Goal: Share content: Share content

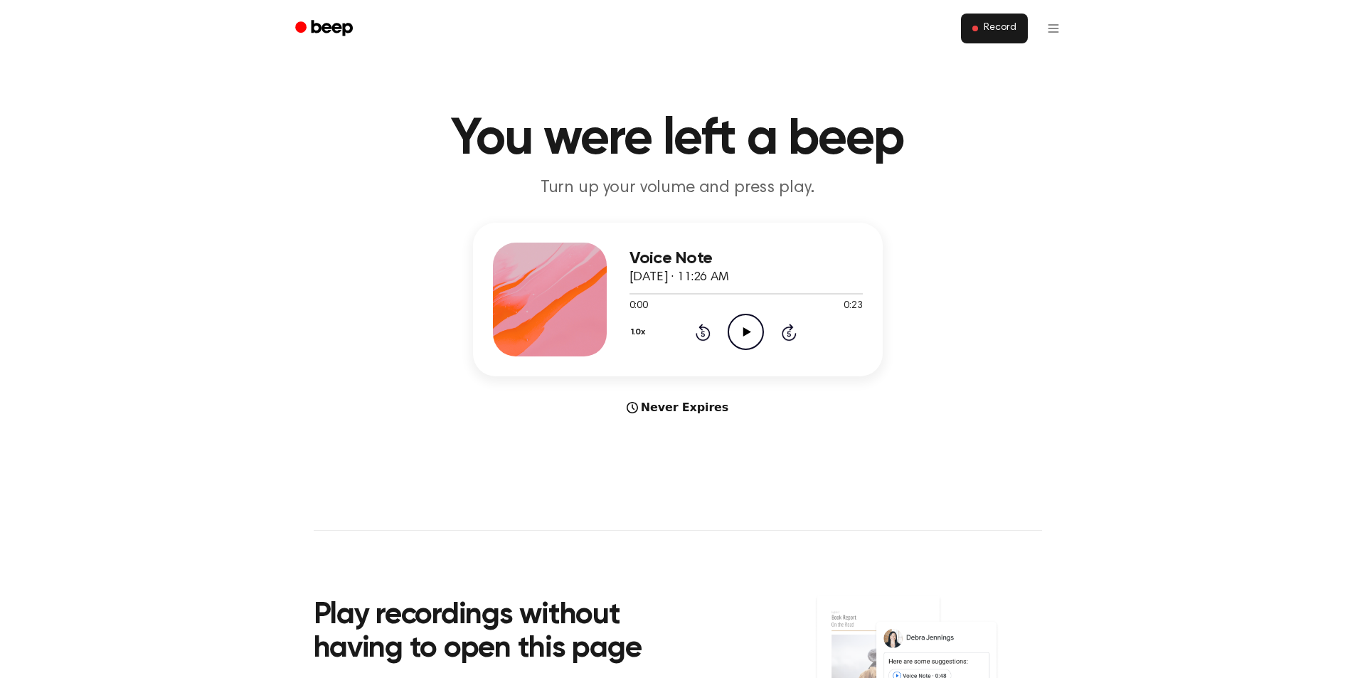
click at [991, 30] on span "Record" at bounding box center [1000, 28] width 32 height 13
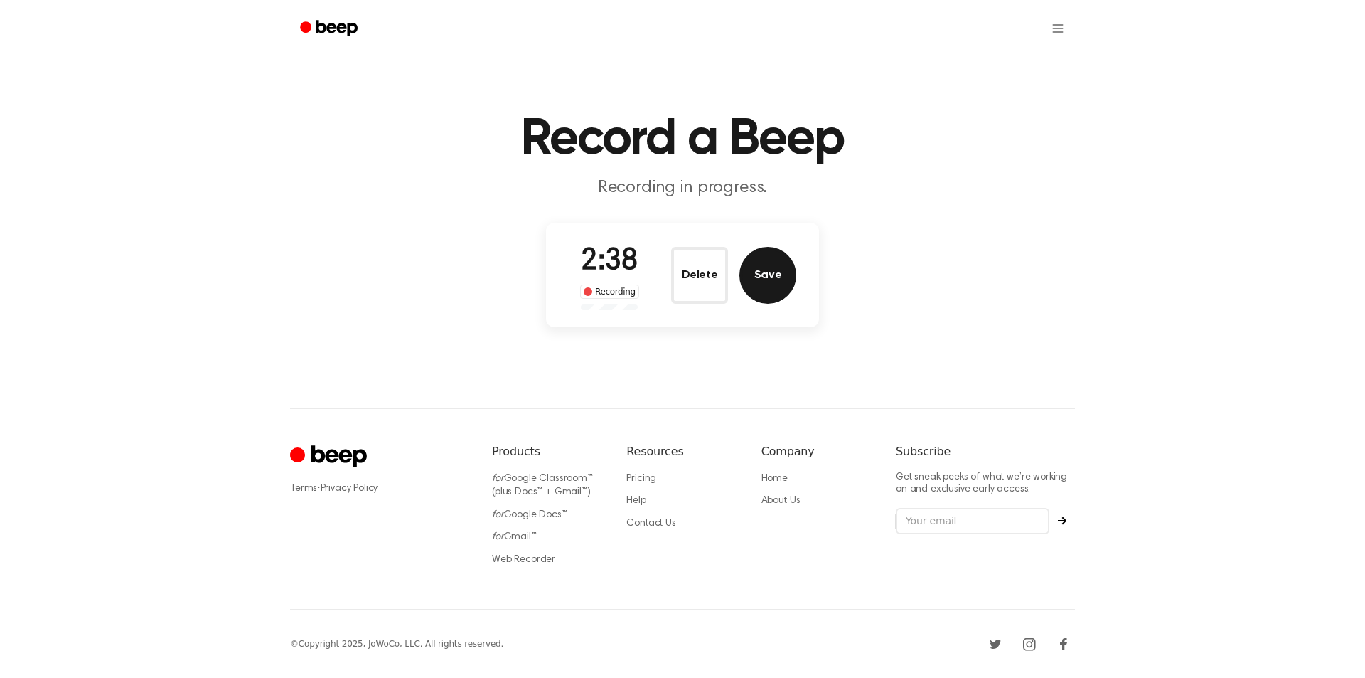
click at [760, 279] on button "Save" at bounding box center [768, 275] width 57 height 57
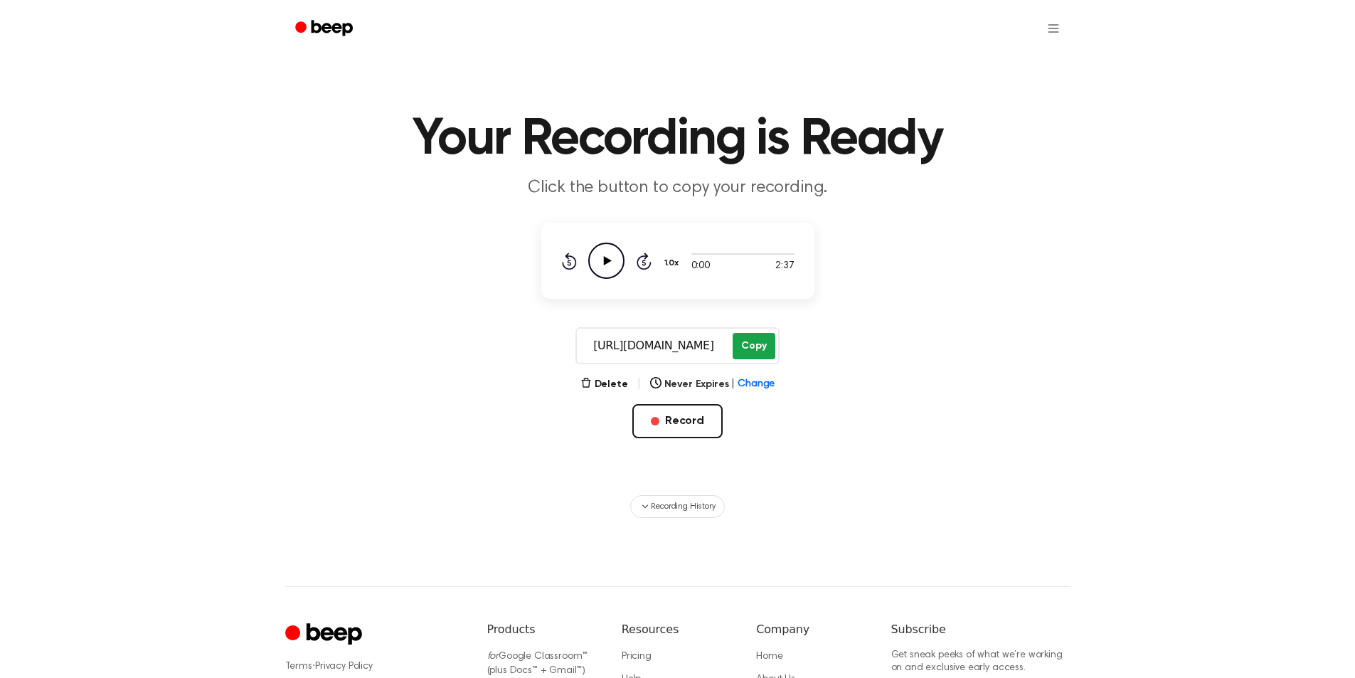
click at [753, 349] on button "Copy" at bounding box center [754, 346] width 42 height 26
click at [694, 420] on button "Record" at bounding box center [677, 421] width 90 height 34
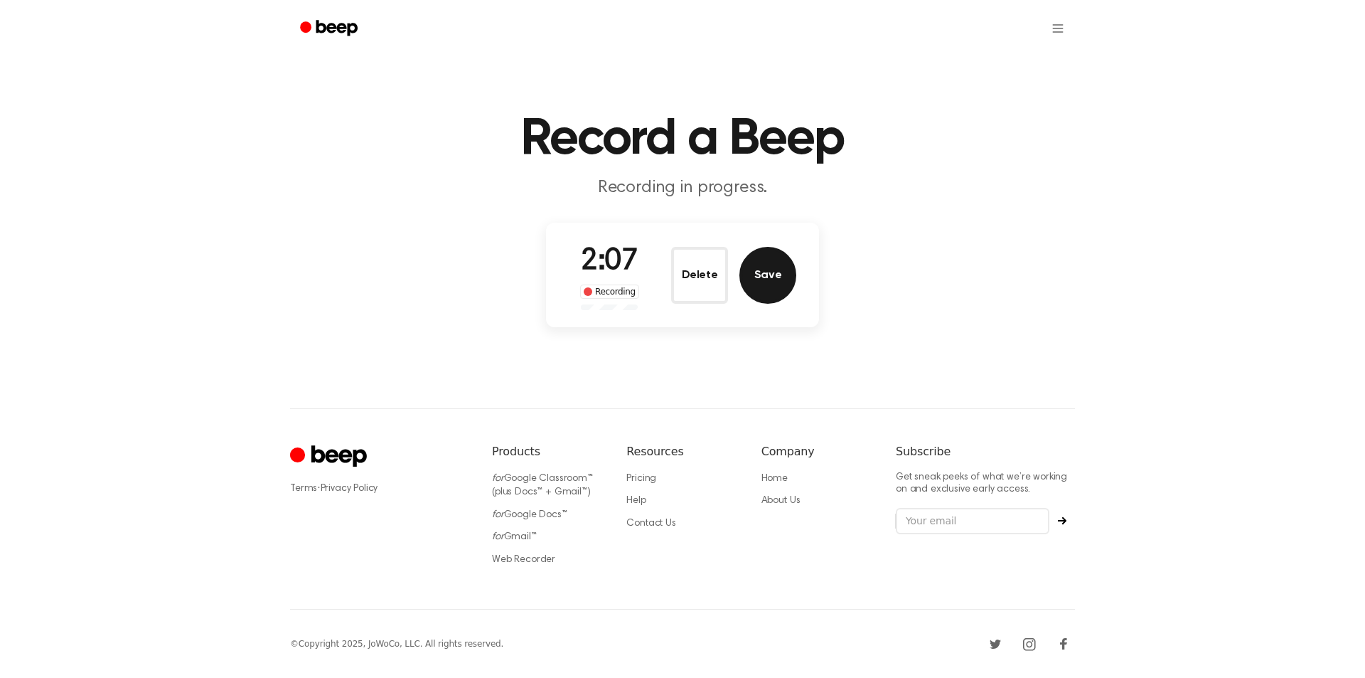
click at [772, 288] on button "Save" at bounding box center [768, 275] width 57 height 57
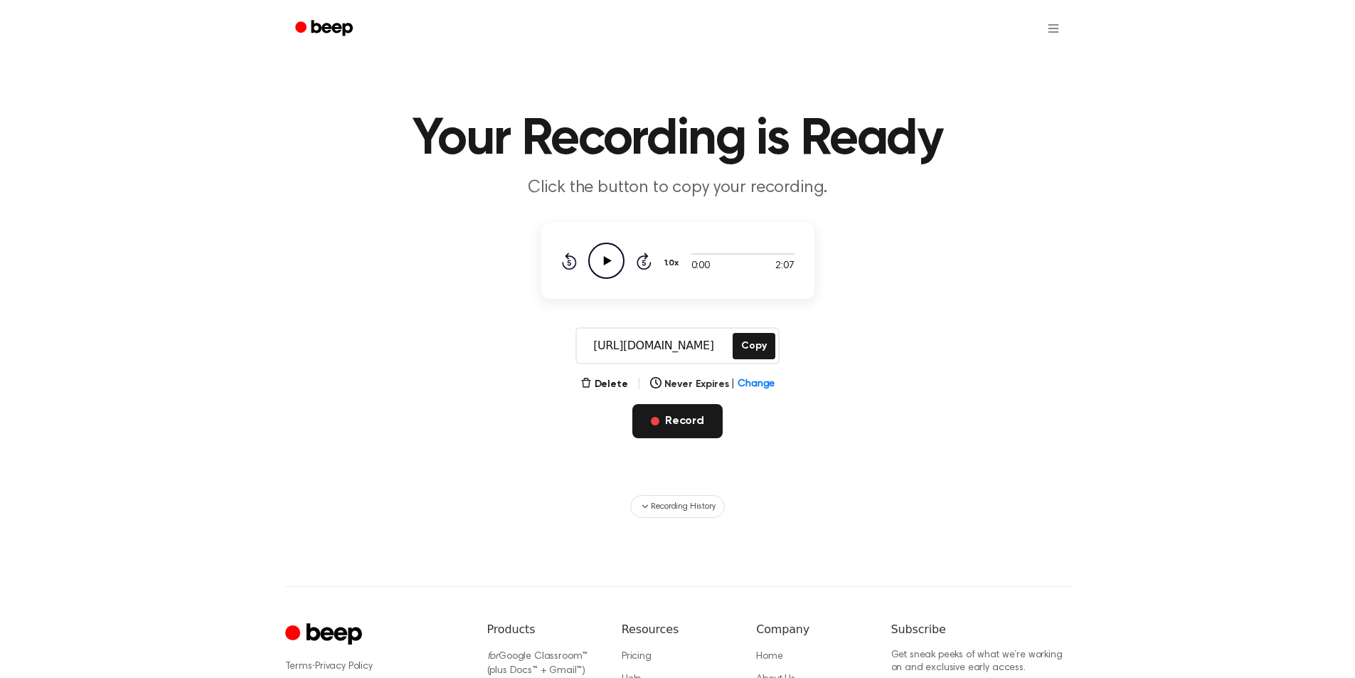
click at [674, 421] on button "Record" at bounding box center [677, 421] width 90 height 34
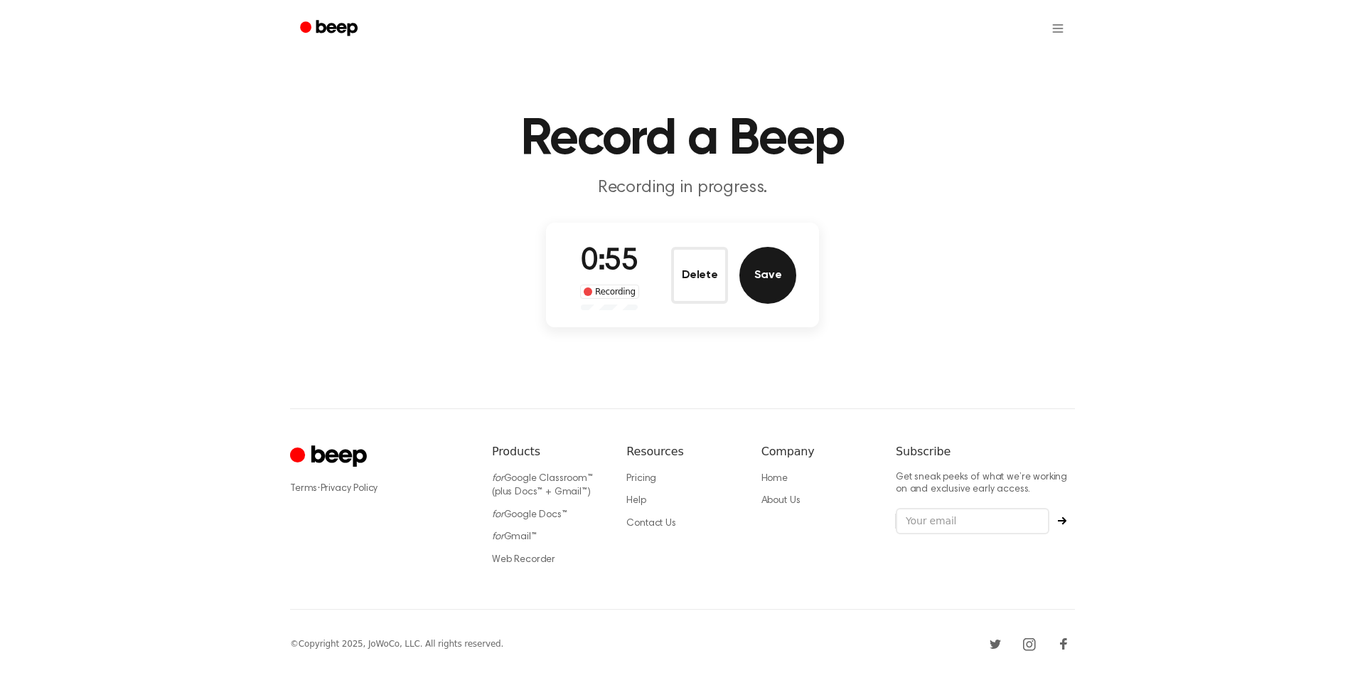
click at [765, 285] on button "Save" at bounding box center [768, 275] width 57 height 57
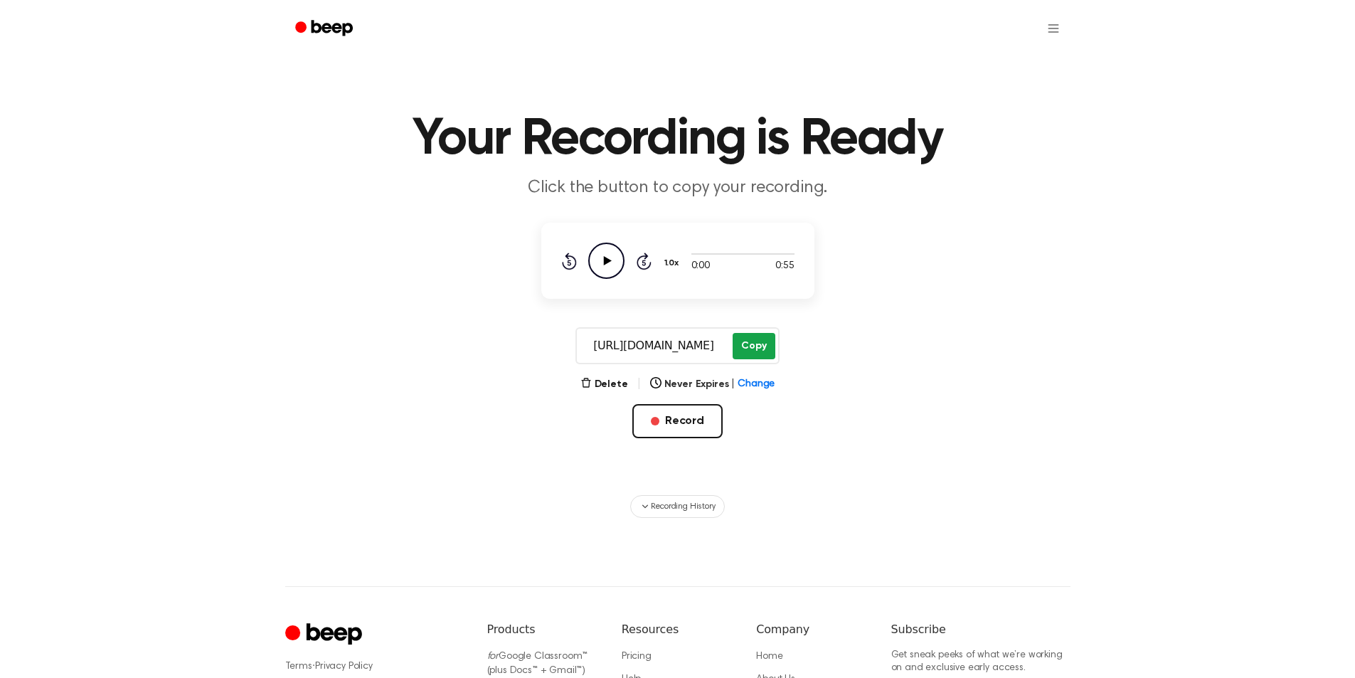
click at [755, 343] on button "Copy" at bounding box center [754, 346] width 42 height 26
click at [683, 419] on button "Record" at bounding box center [677, 421] width 90 height 34
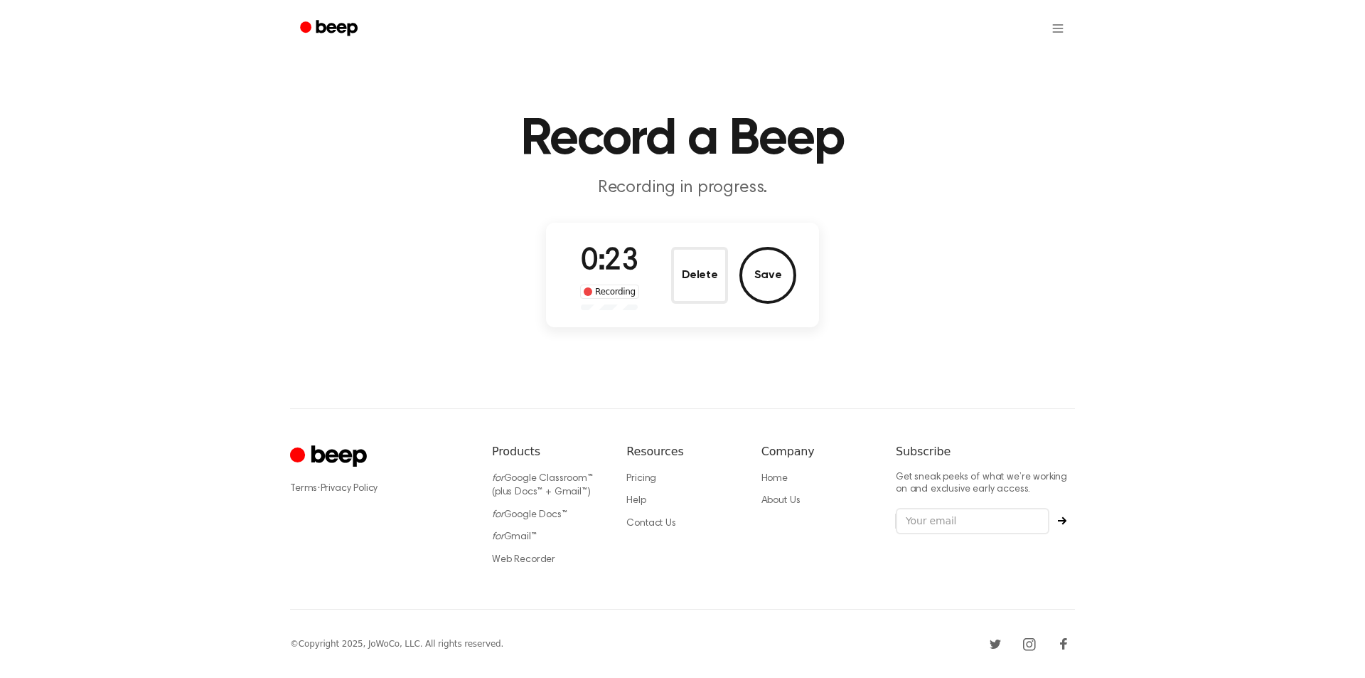
click at [695, 282] on button "Delete" at bounding box center [699, 275] width 57 height 57
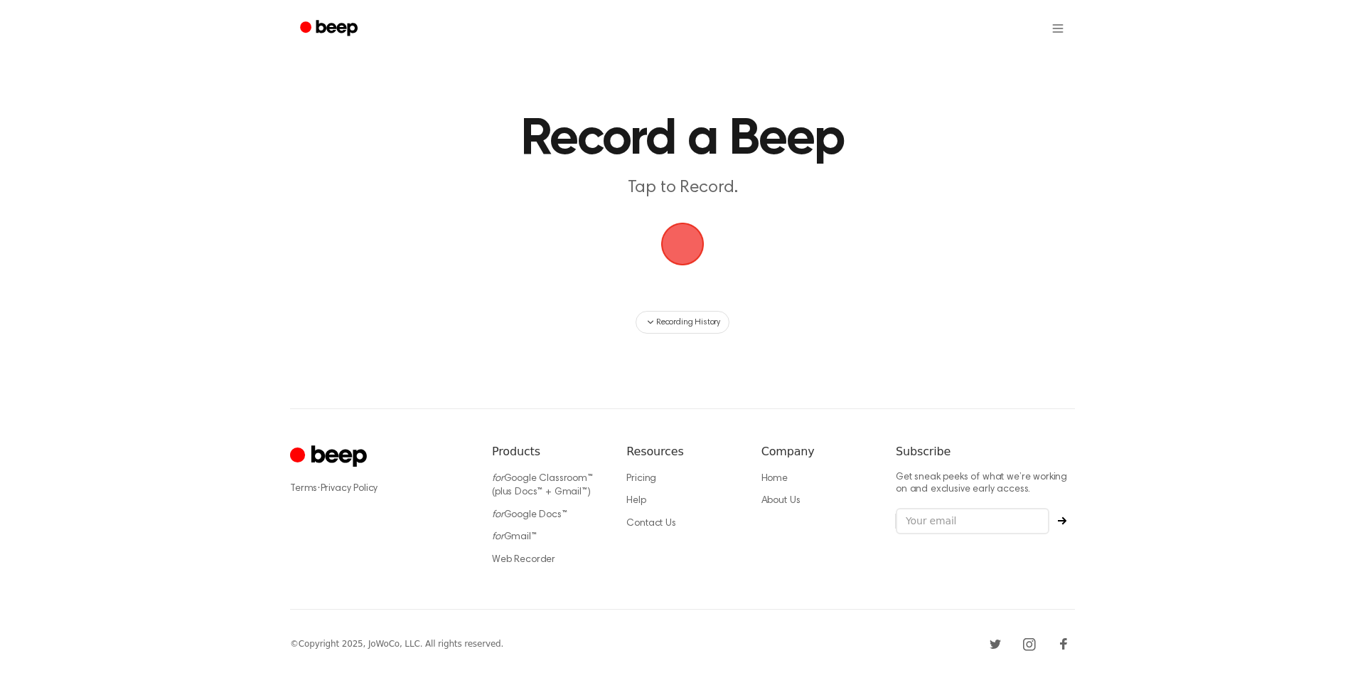
click at [685, 243] on span "button" at bounding box center [682, 244] width 43 height 43
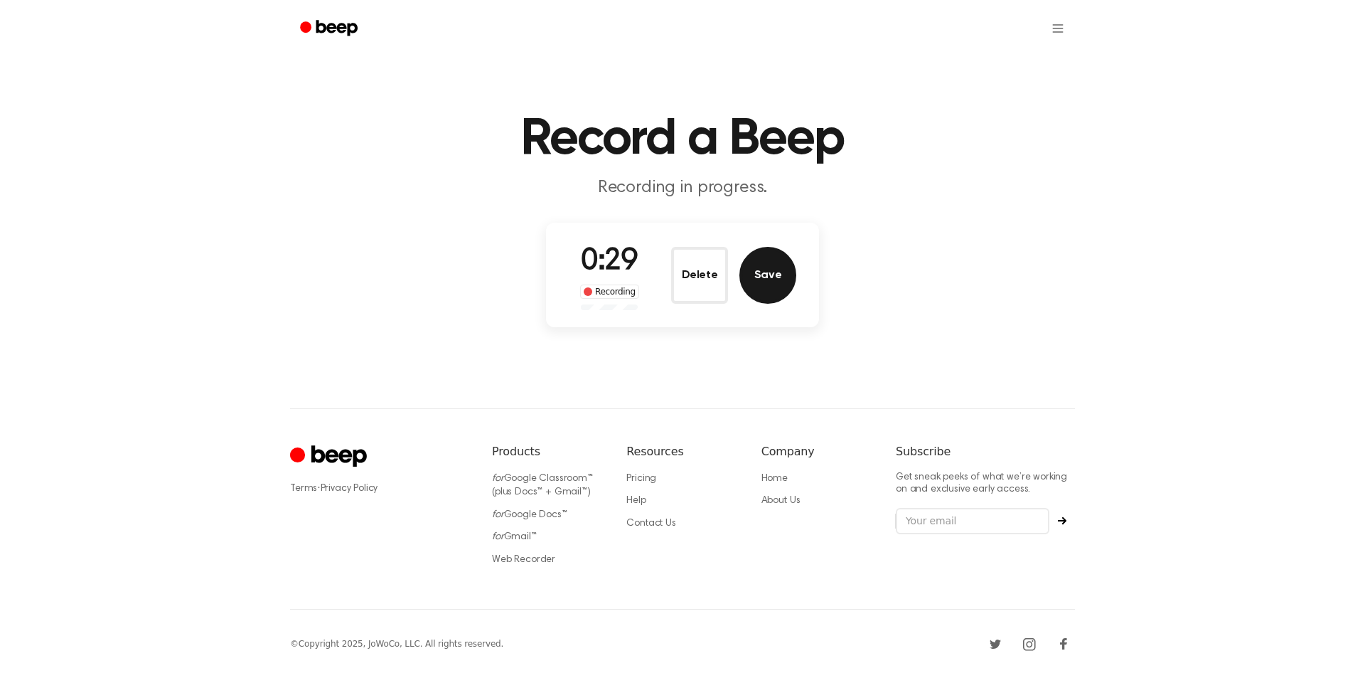
click at [770, 279] on button "Save" at bounding box center [768, 275] width 57 height 57
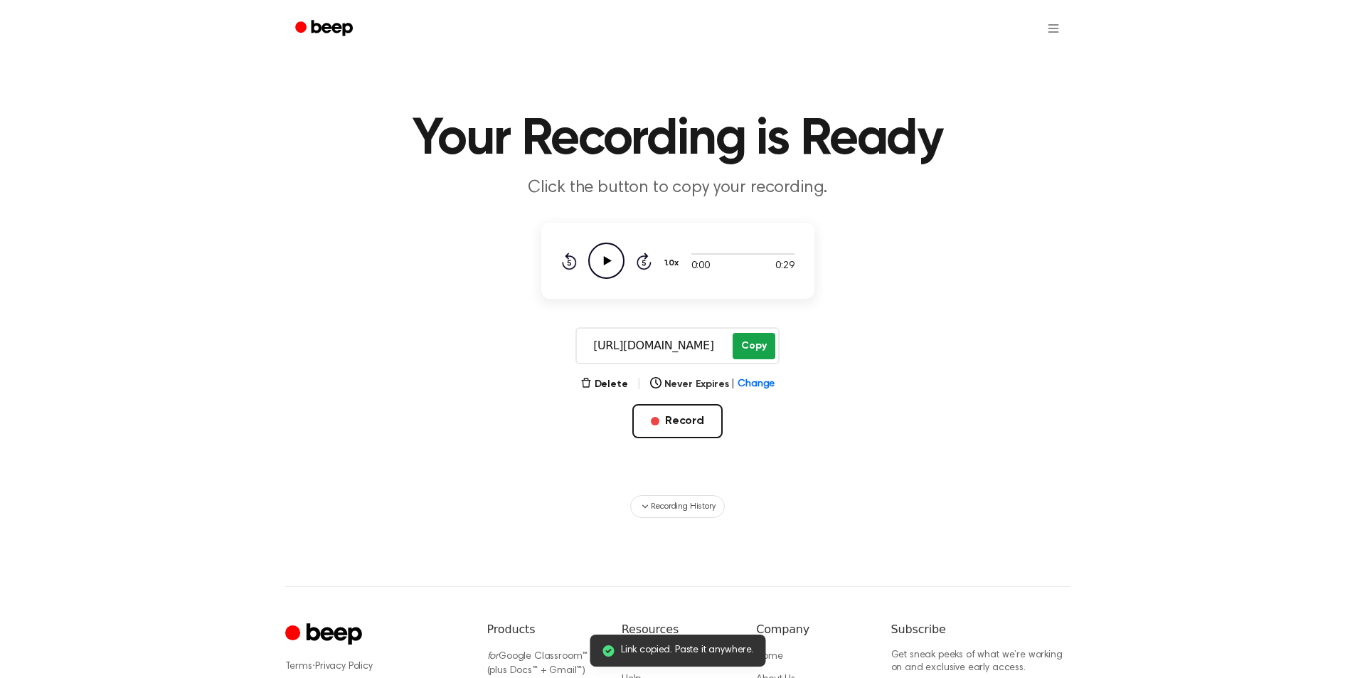
click at [762, 350] on button "Copy" at bounding box center [754, 346] width 42 height 26
click at [747, 350] on button "Copy" at bounding box center [754, 346] width 42 height 26
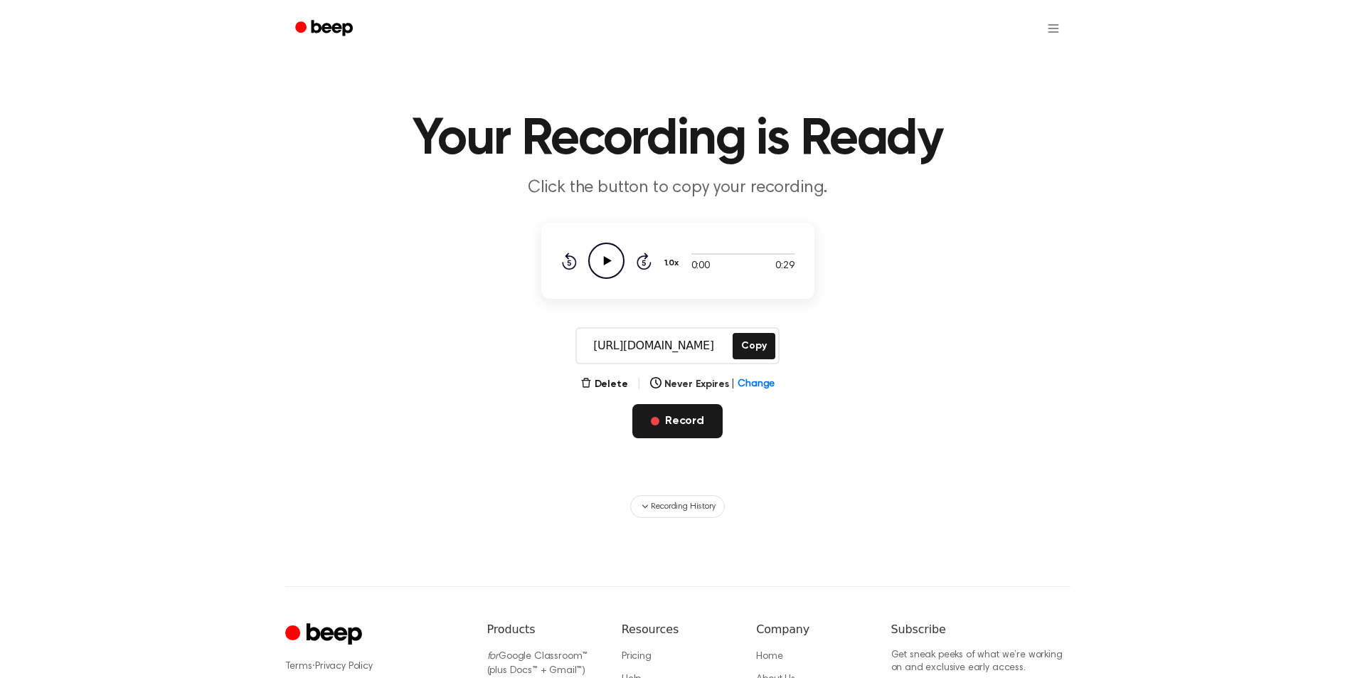
click at [681, 415] on button "Record" at bounding box center [677, 421] width 90 height 34
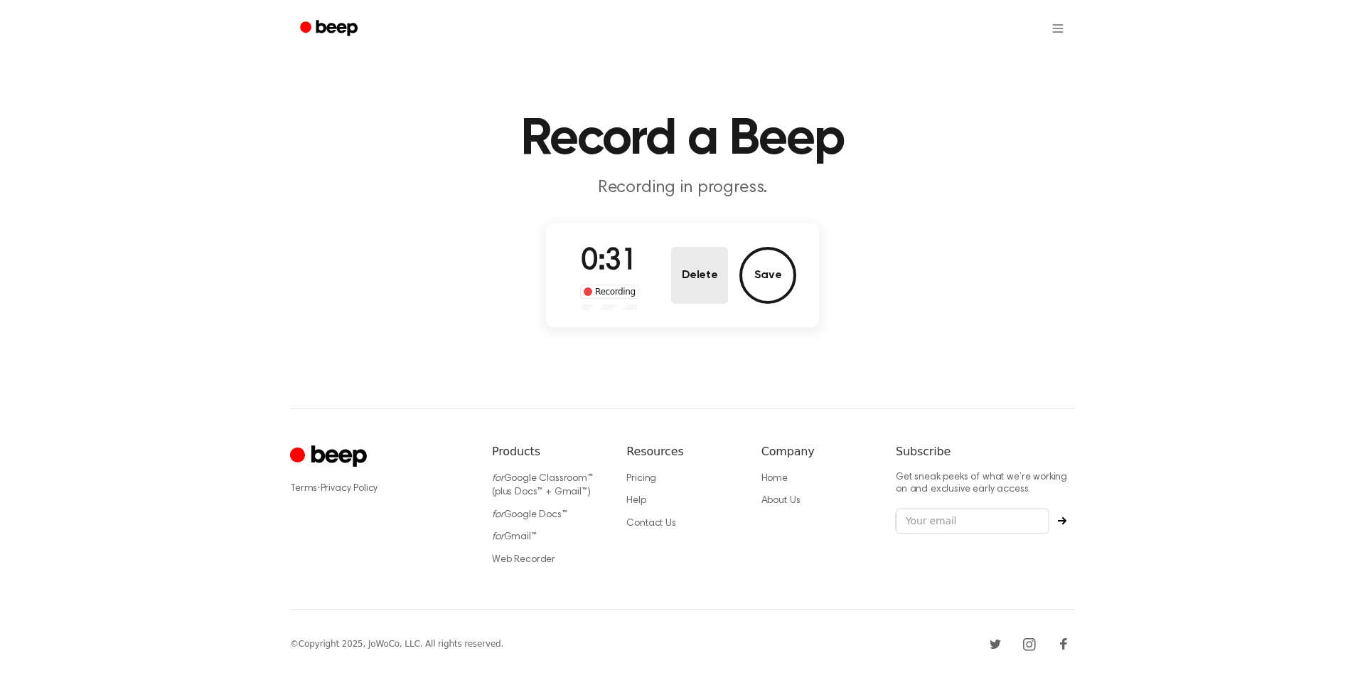
click at [700, 285] on button "Delete" at bounding box center [699, 275] width 57 height 57
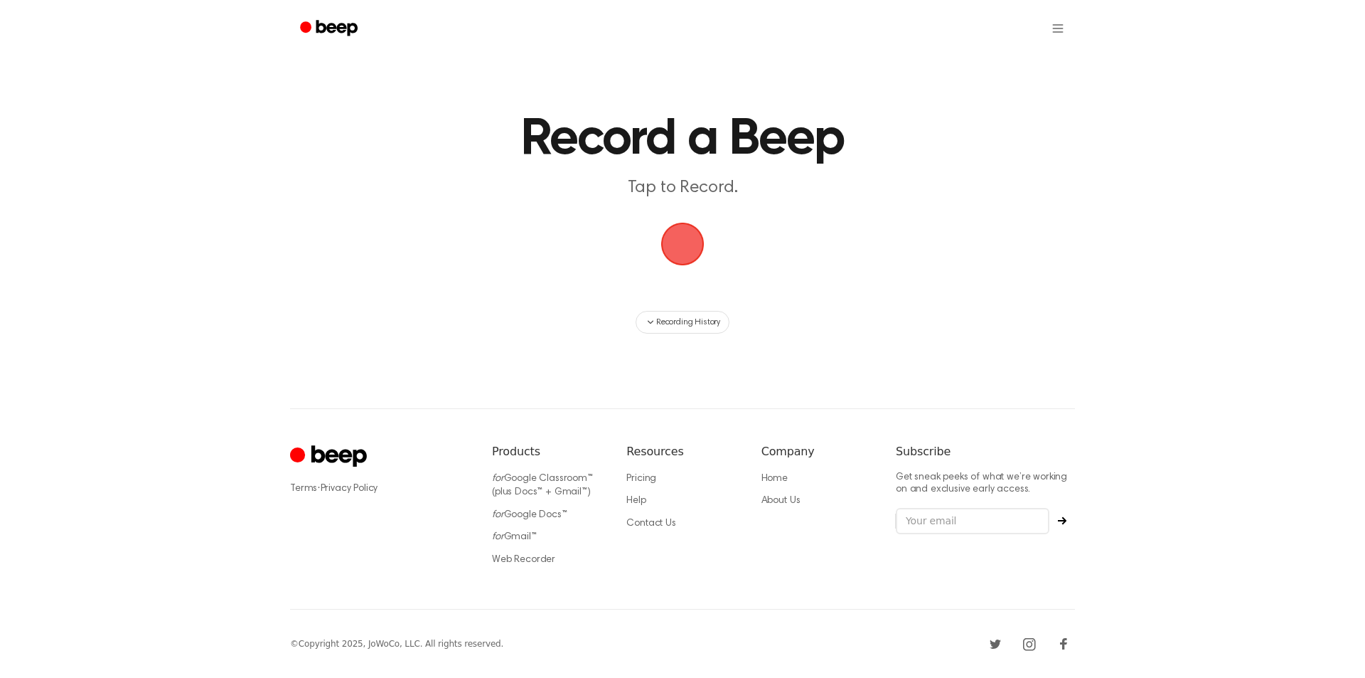
click at [673, 233] on span "button" at bounding box center [683, 244] width 46 height 46
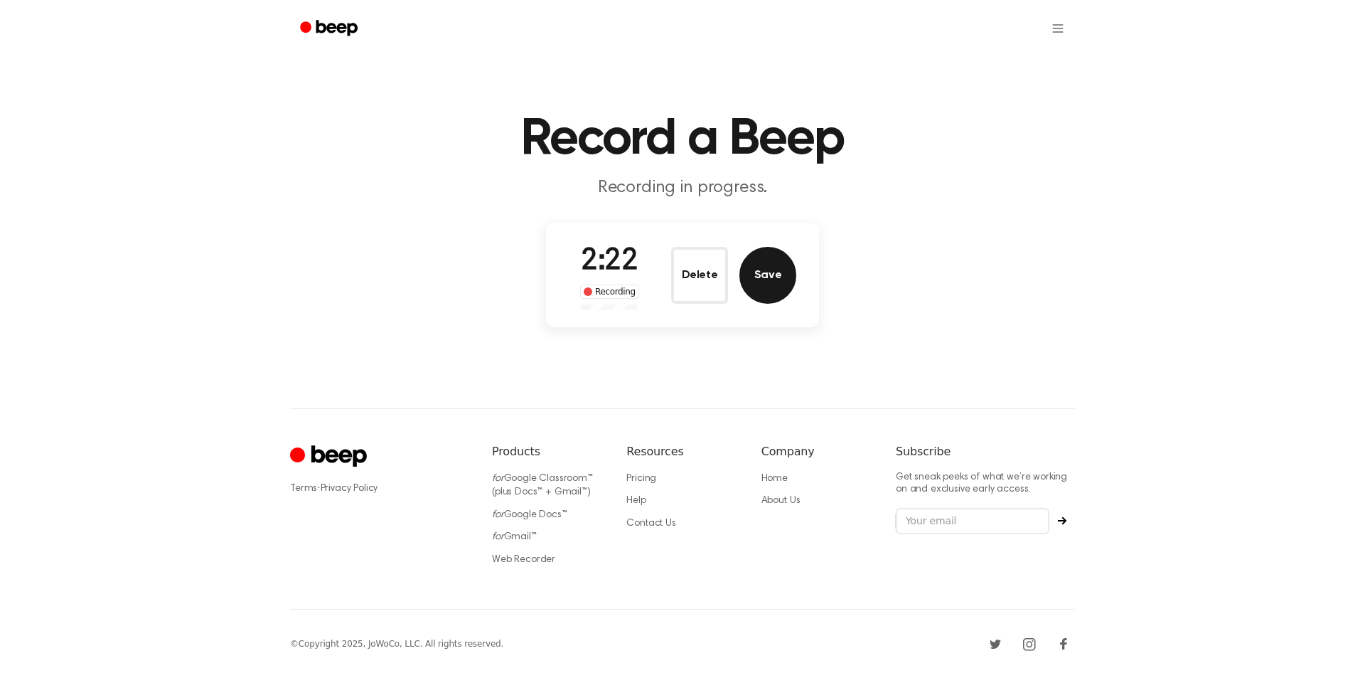
click at [762, 262] on button "Save" at bounding box center [768, 275] width 57 height 57
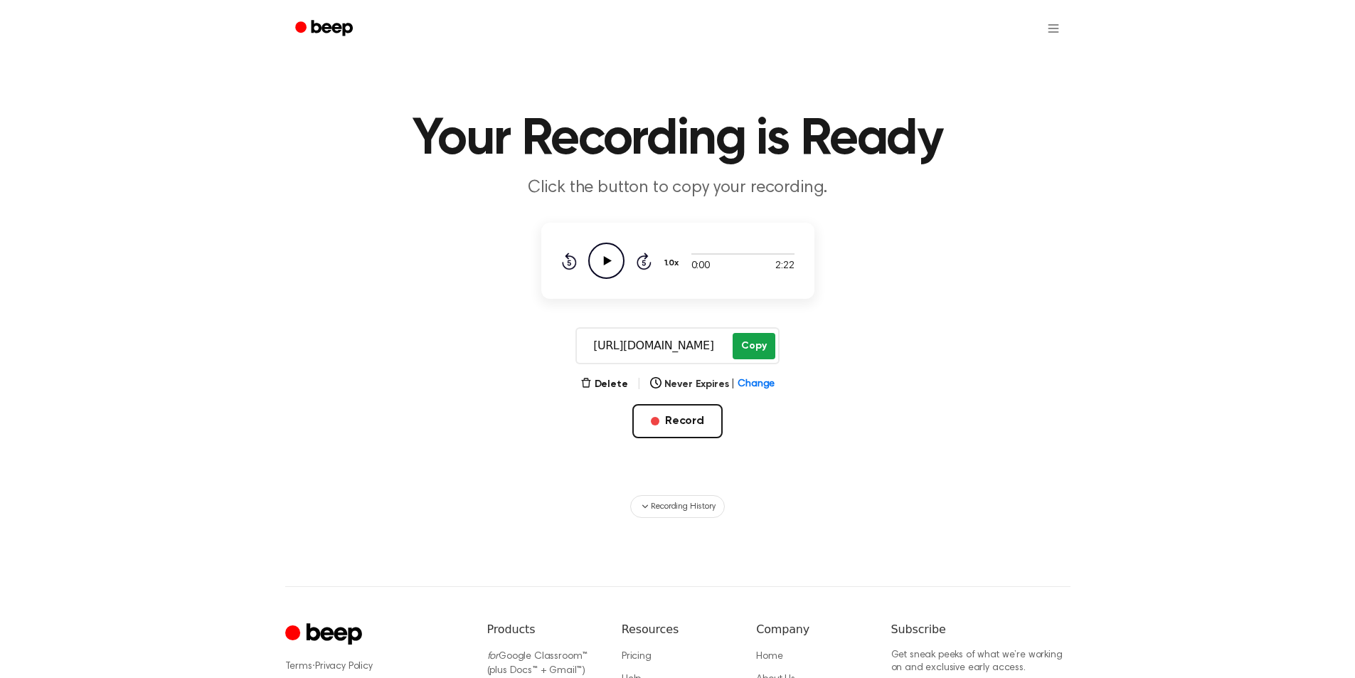
click at [760, 348] on button "Copy" at bounding box center [754, 346] width 42 height 26
click at [693, 418] on button "Record" at bounding box center [677, 421] width 90 height 34
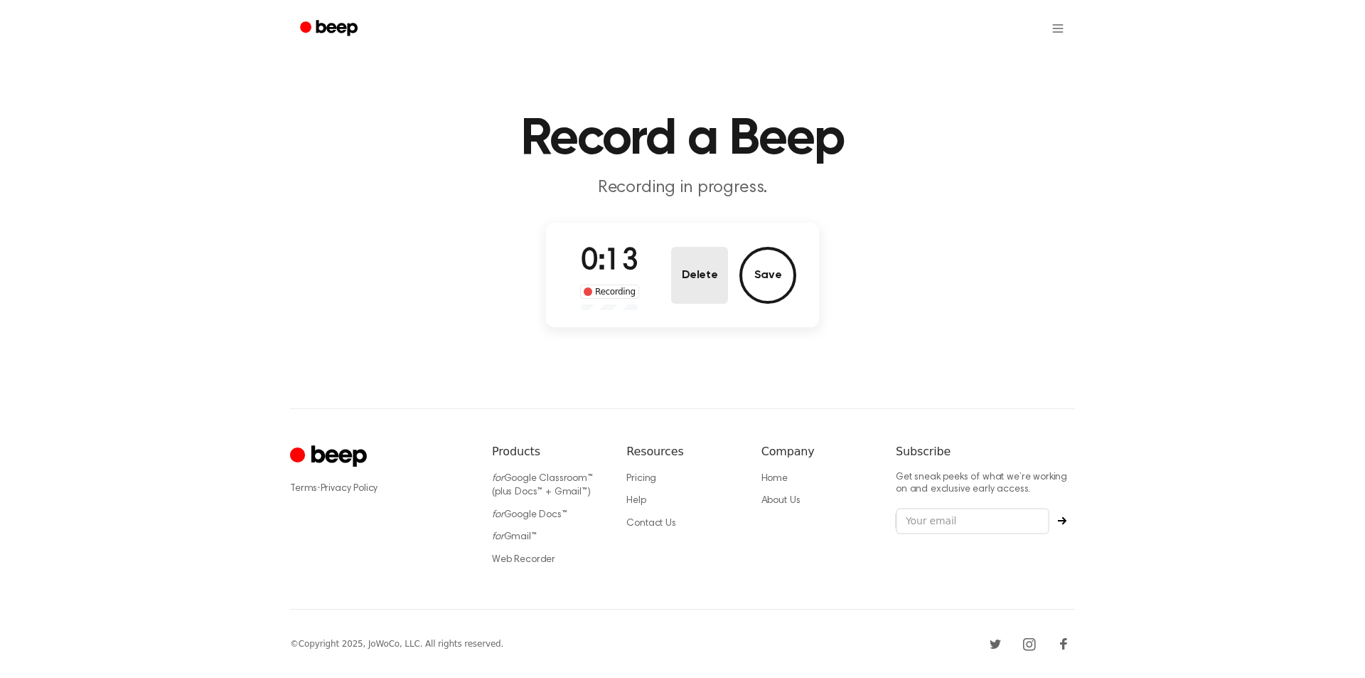
click at [719, 301] on button "Delete" at bounding box center [699, 275] width 57 height 57
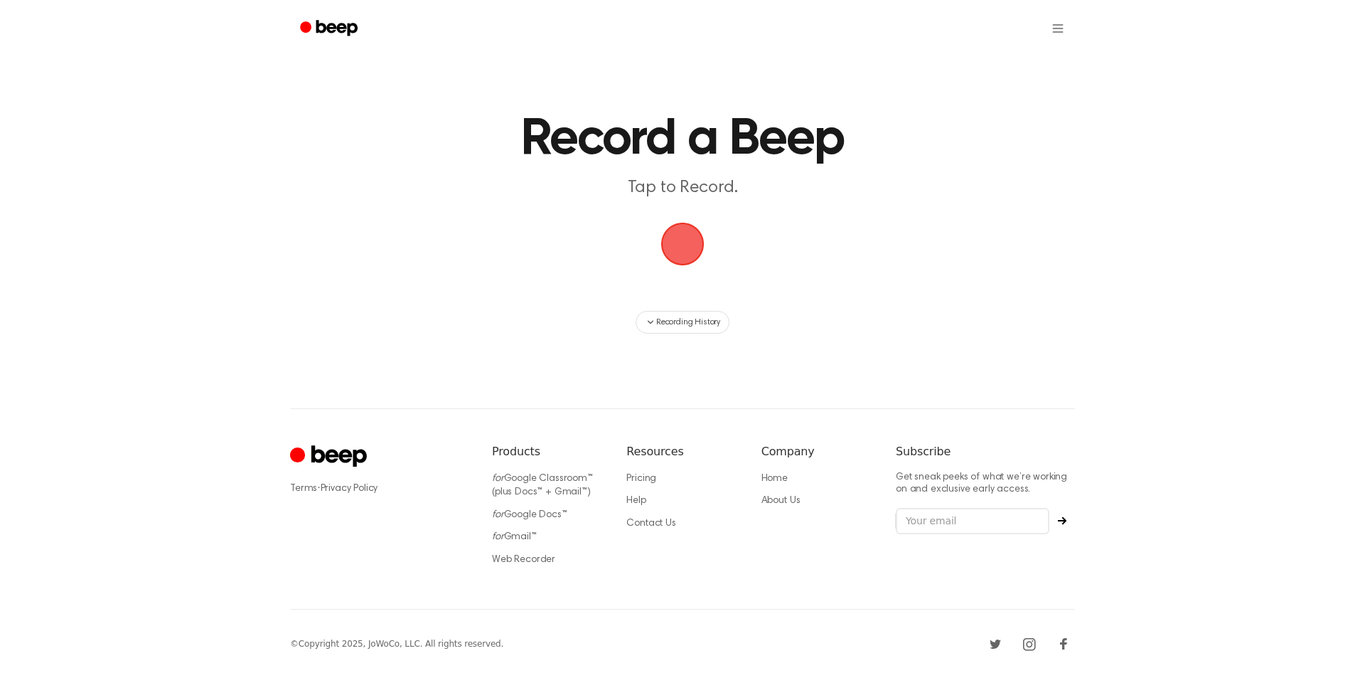
click at [698, 267] on span "button" at bounding box center [683, 244] width 46 height 46
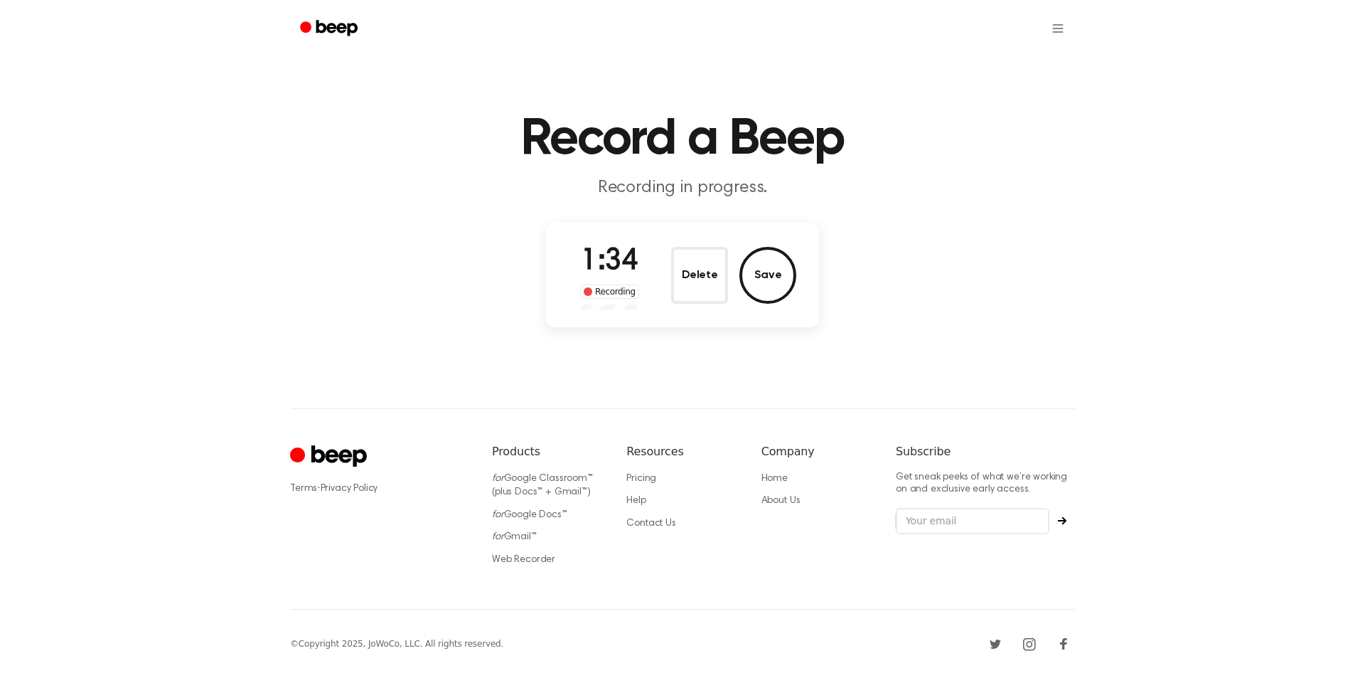
click at [772, 274] on button "Save" at bounding box center [768, 275] width 57 height 57
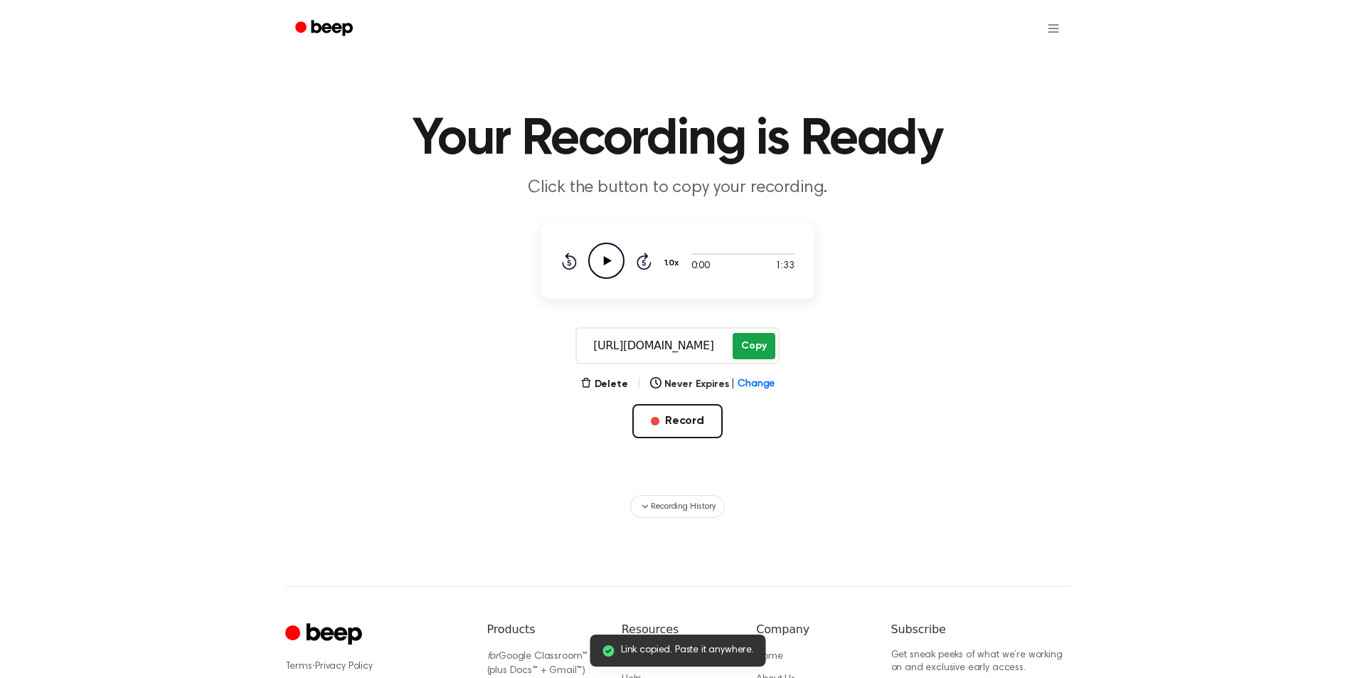
click at [742, 346] on button "Copy" at bounding box center [754, 346] width 42 height 26
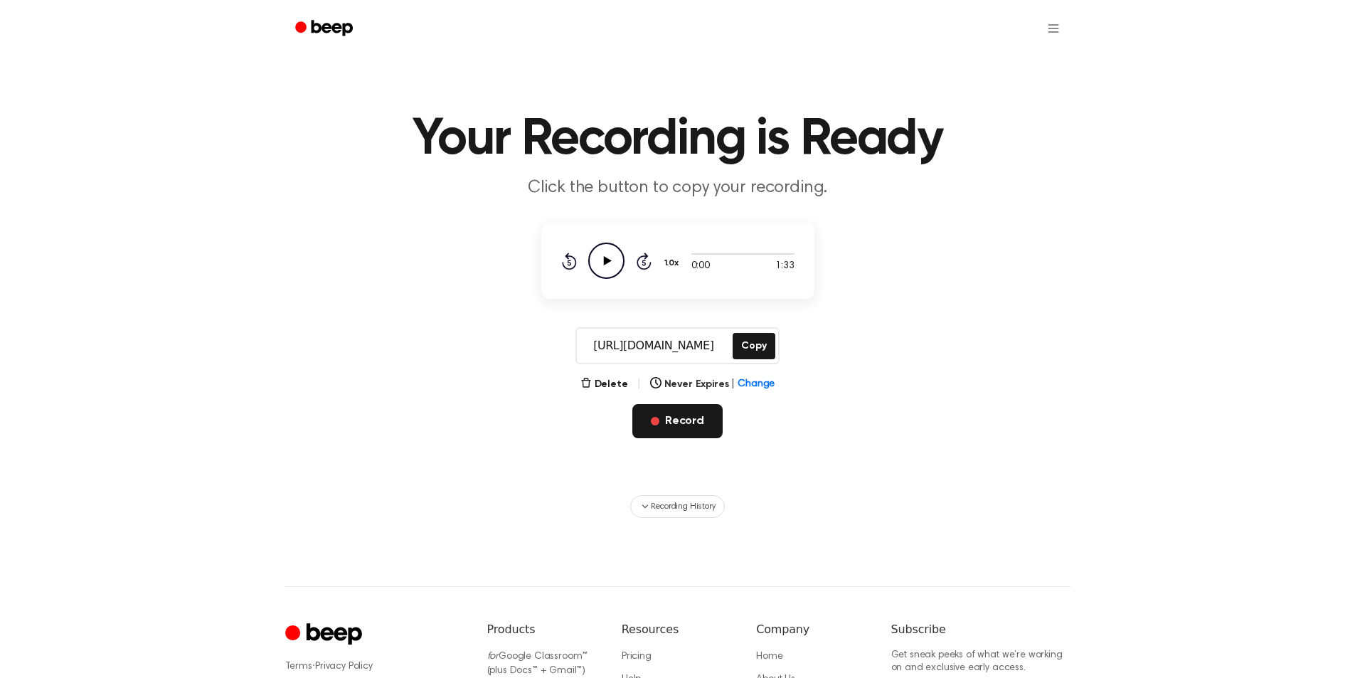
click at [683, 419] on button "Record" at bounding box center [677, 421] width 90 height 34
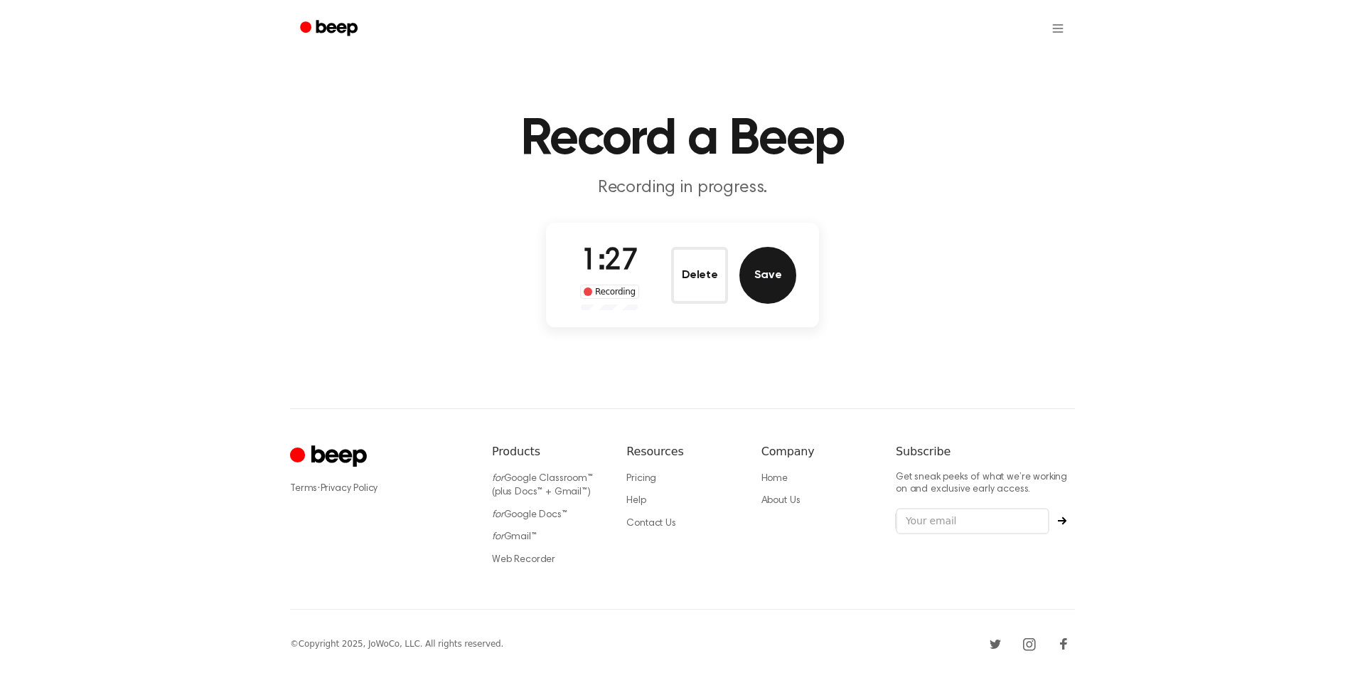
click at [766, 273] on button "Save" at bounding box center [768, 275] width 57 height 57
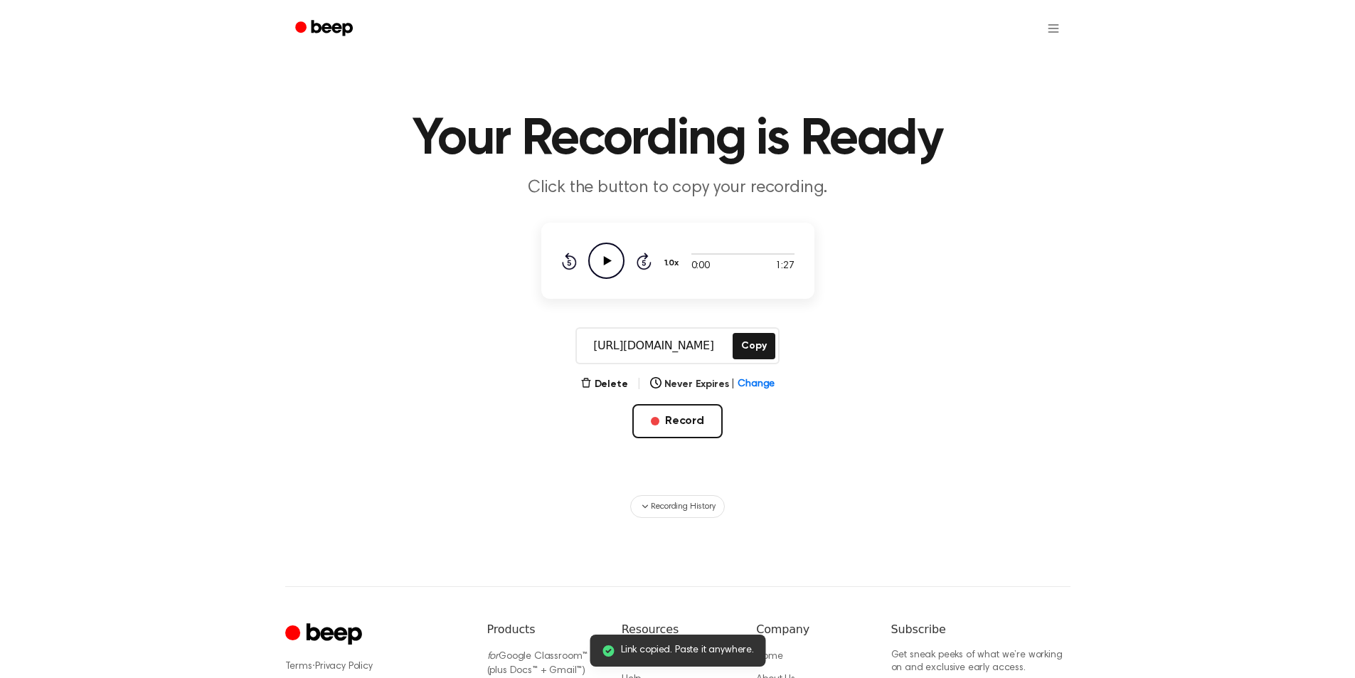
click at [746, 364] on main "Link copied. Paste it anywhere. Your Recording is Ready Click the button to cop…" at bounding box center [677, 259] width 1355 height 518
click at [740, 347] on button "Copy" at bounding box center [754, 346] width 42 height 26
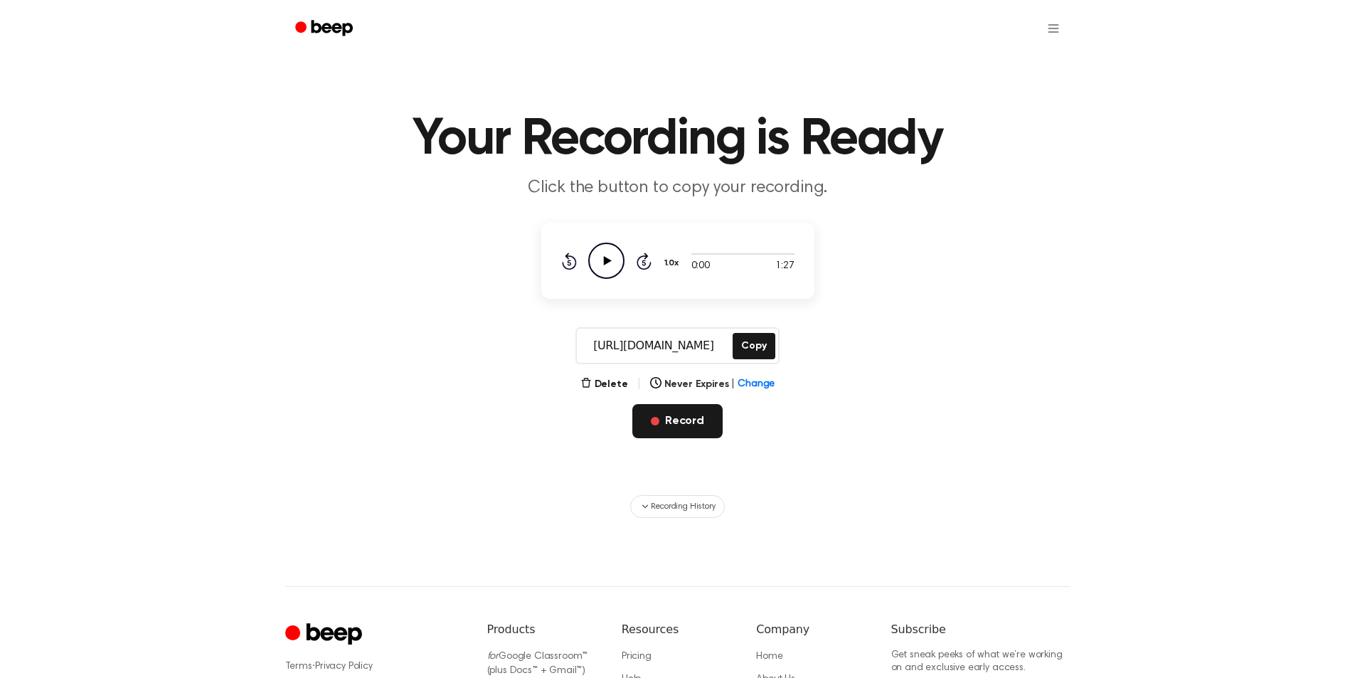
click at [698, 427] on button "Record" at bounding box center [677, 421] width 90 height 34
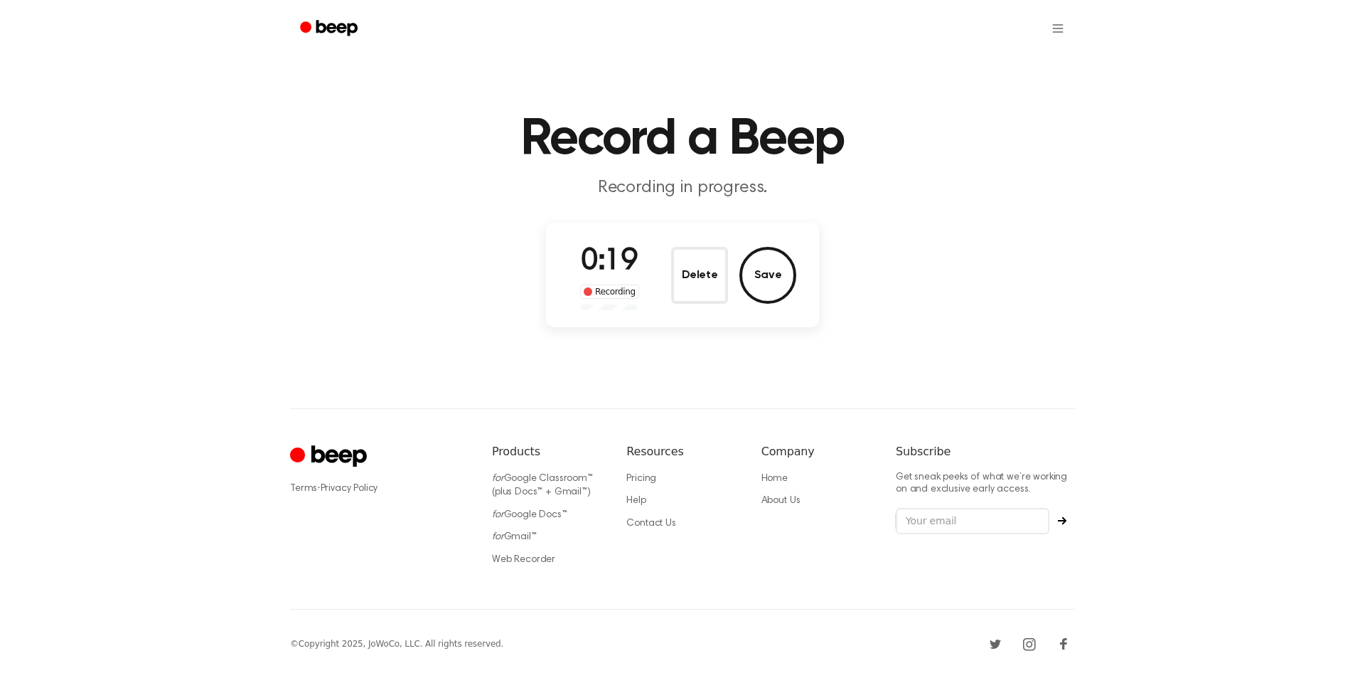
click at [786, 299] on div "Delete Save" at bounding box center [733, 275] width 125 height 57
click at [777, 289] on button "Save" at bounding box center [768, 275] width 57 height 57
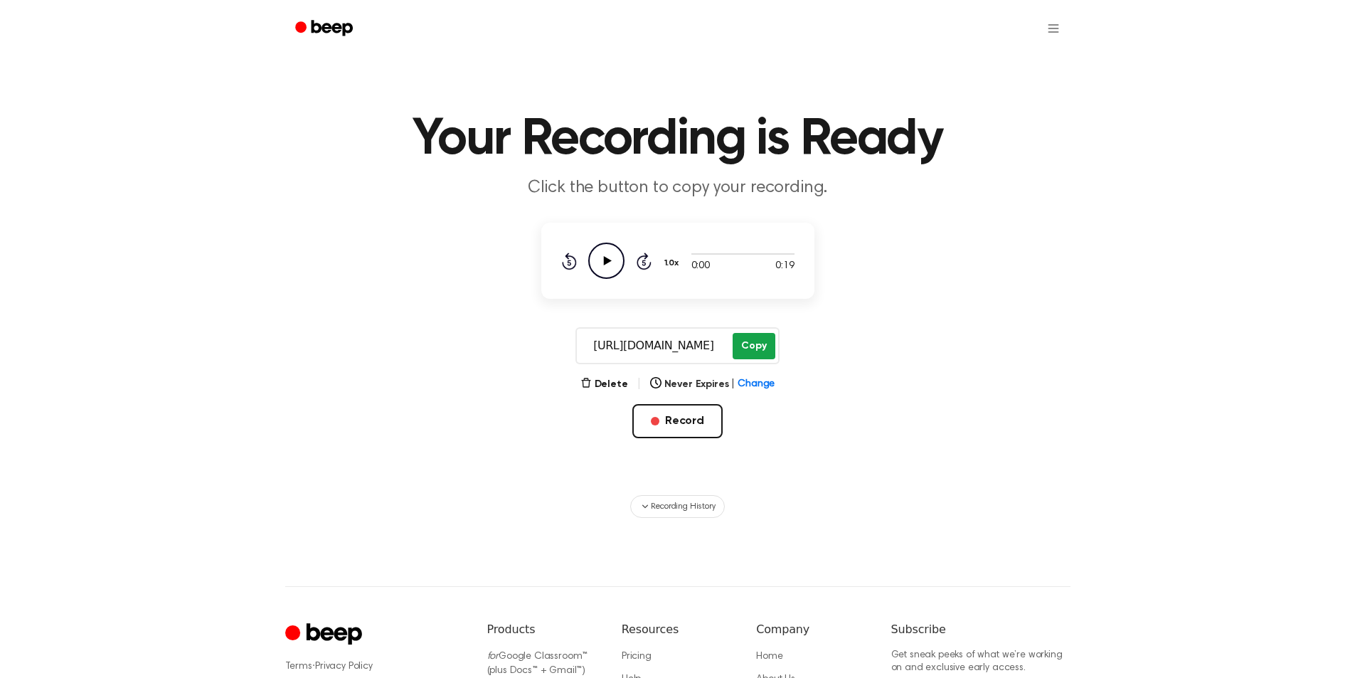
click at [759, 351] on button "Copy" at bounding box center [754, 346] width 42 height 26
click at [661, 427] on button "Record" at bounding box center [677, 421] width 90 height 34
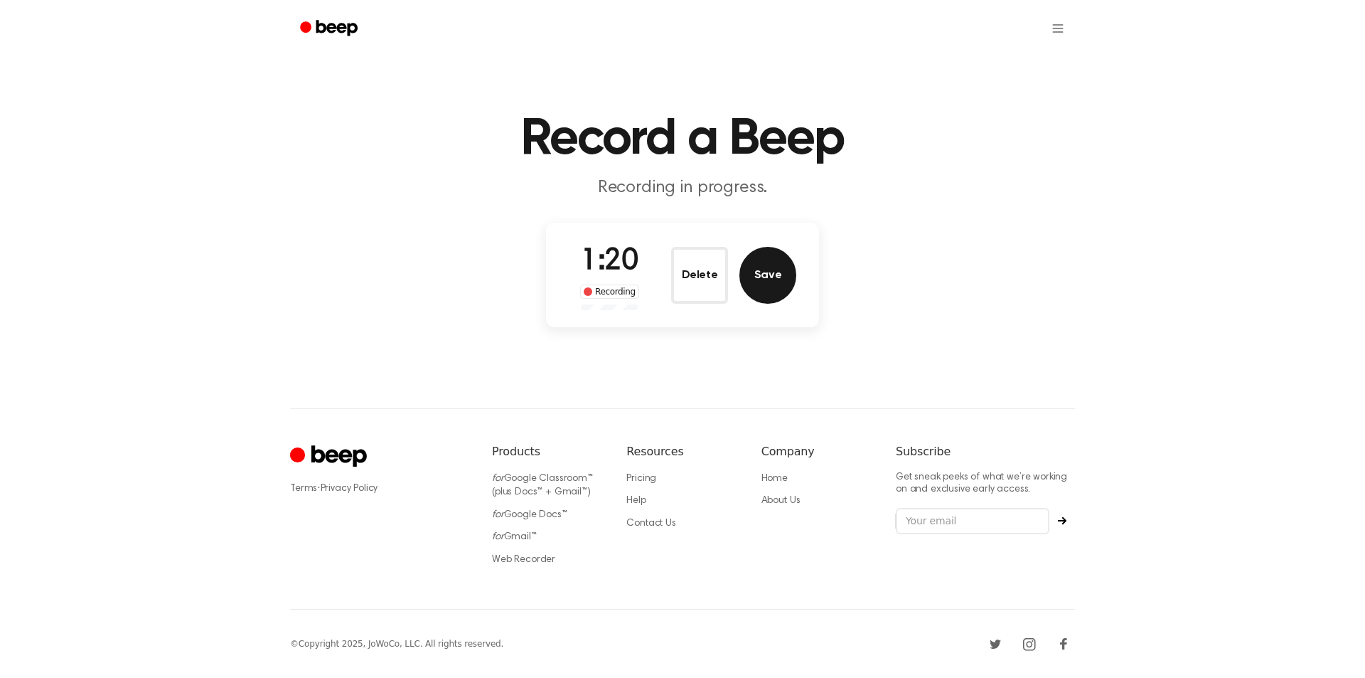
click at [789, 270] on button "Save" at bounding box center [768, 275] width 57 height 57
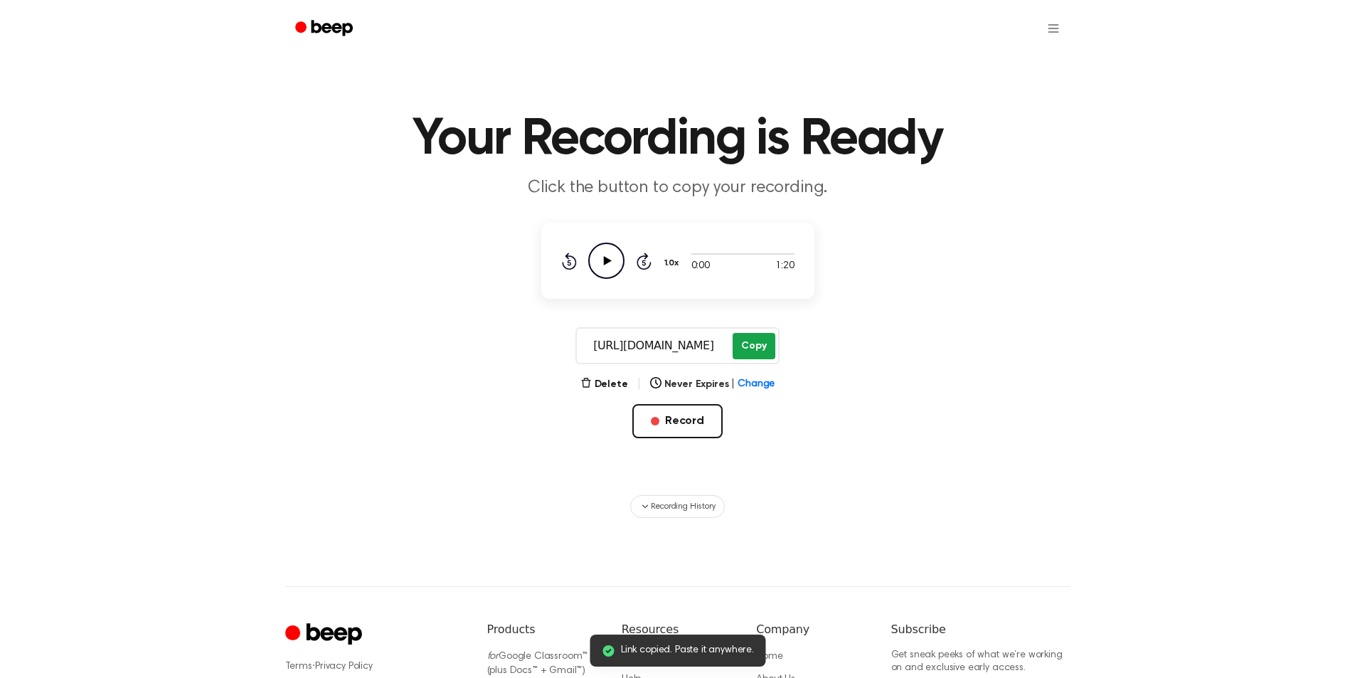
click at [767, 346] on button "Copy" at bounding box center [754, 346] width 42 height 26
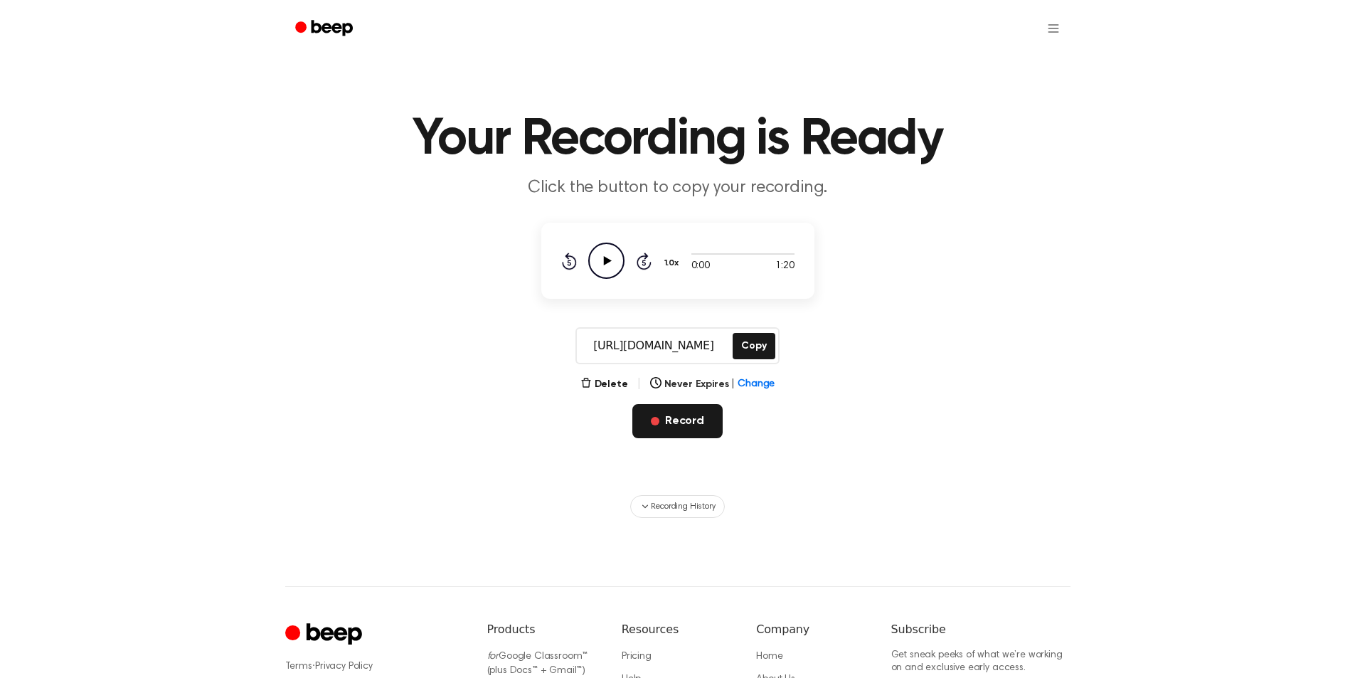
click at [678, 418] on button "Record" at bounding box center [677, 421] width 90 height 34
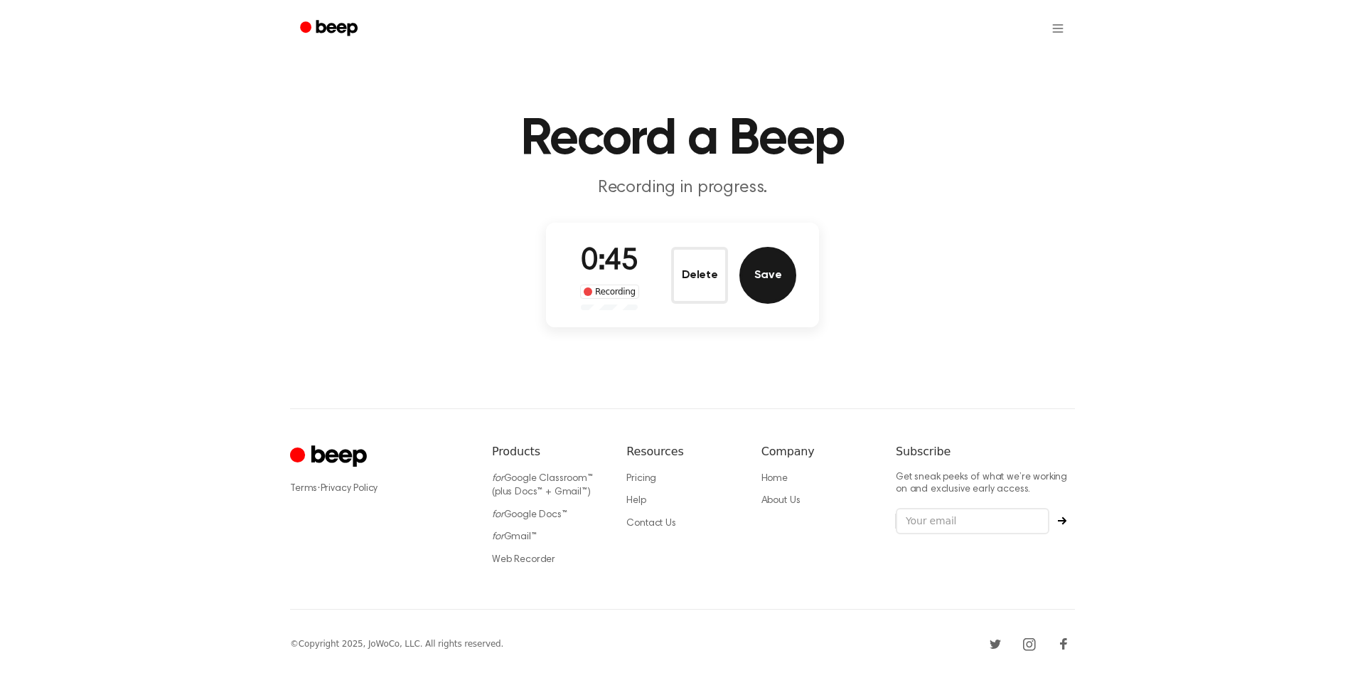
click at [762, 282] on button "Save" at bounding box center [768, 275] width 57 height 57
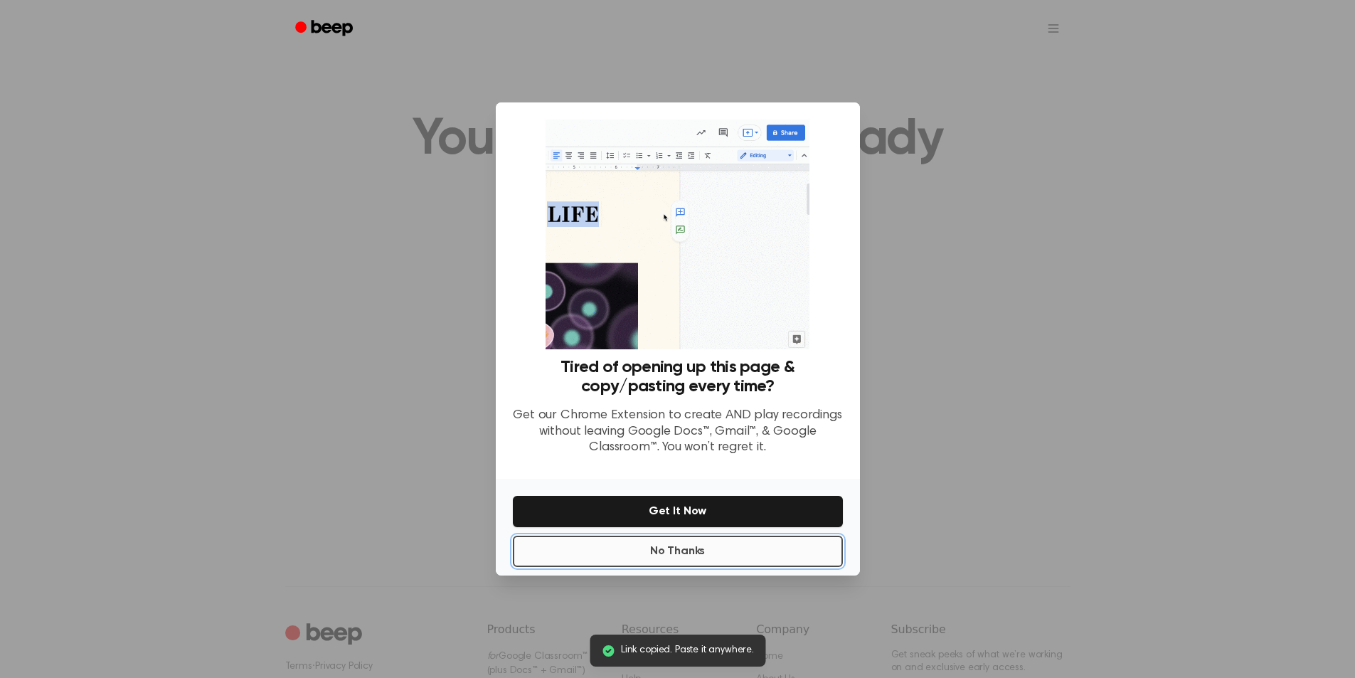
click at [684, 551] on button "No Thanks" at bounding box center [678, 551] width 330 height 31
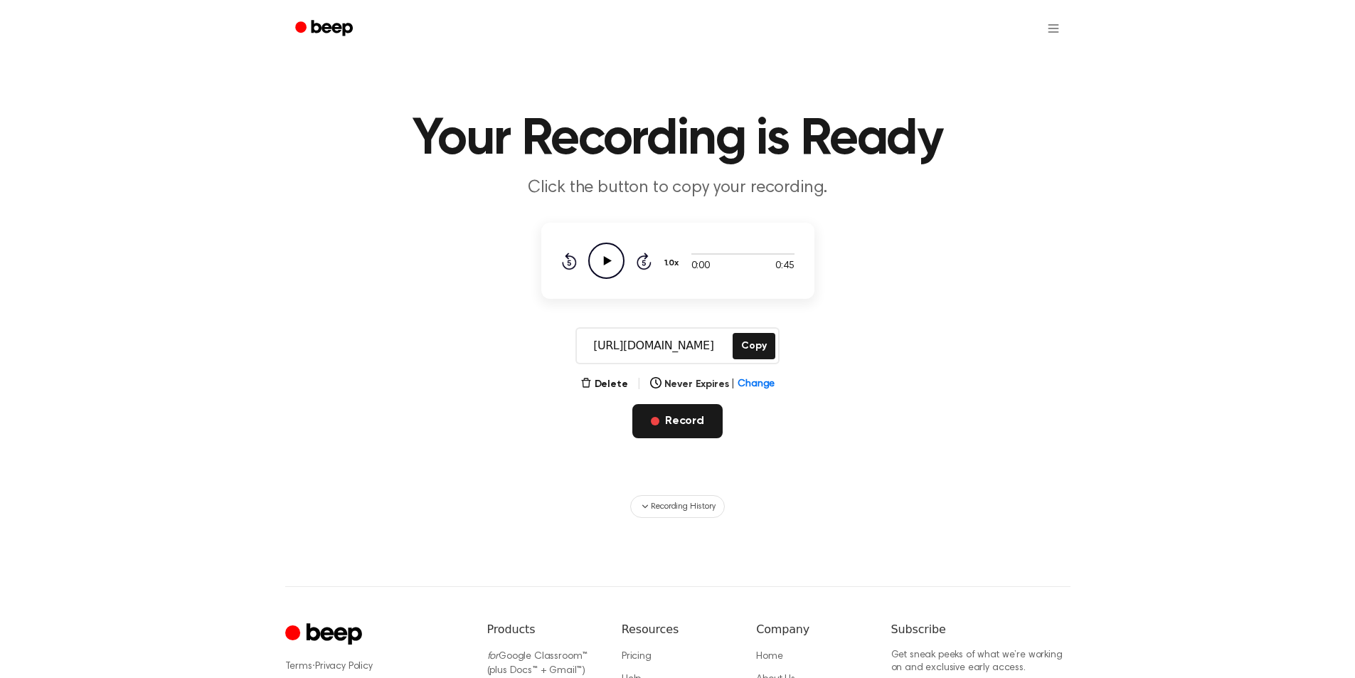
click at [683, 414] on button "Record" at bounding box center [677, 421] width 90 height 34
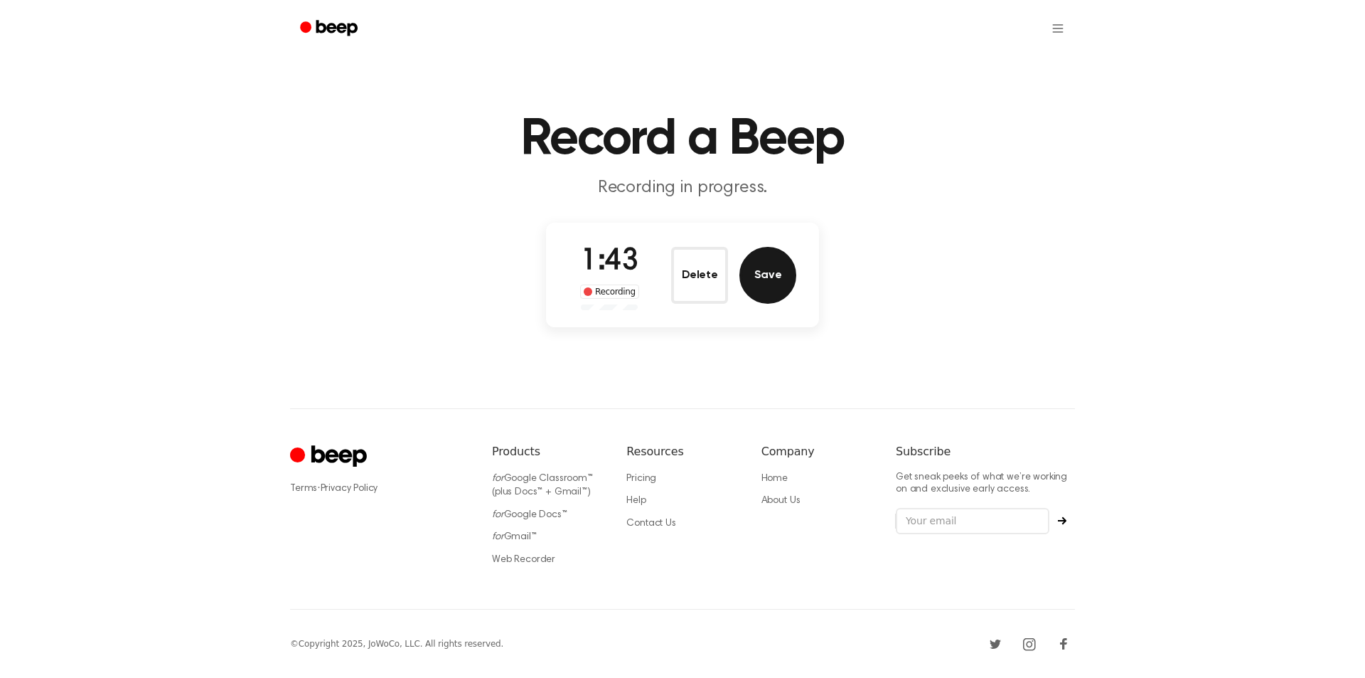
click at [765, 272] on button "Save" at bounding box center [768, 275] width 57 height 57
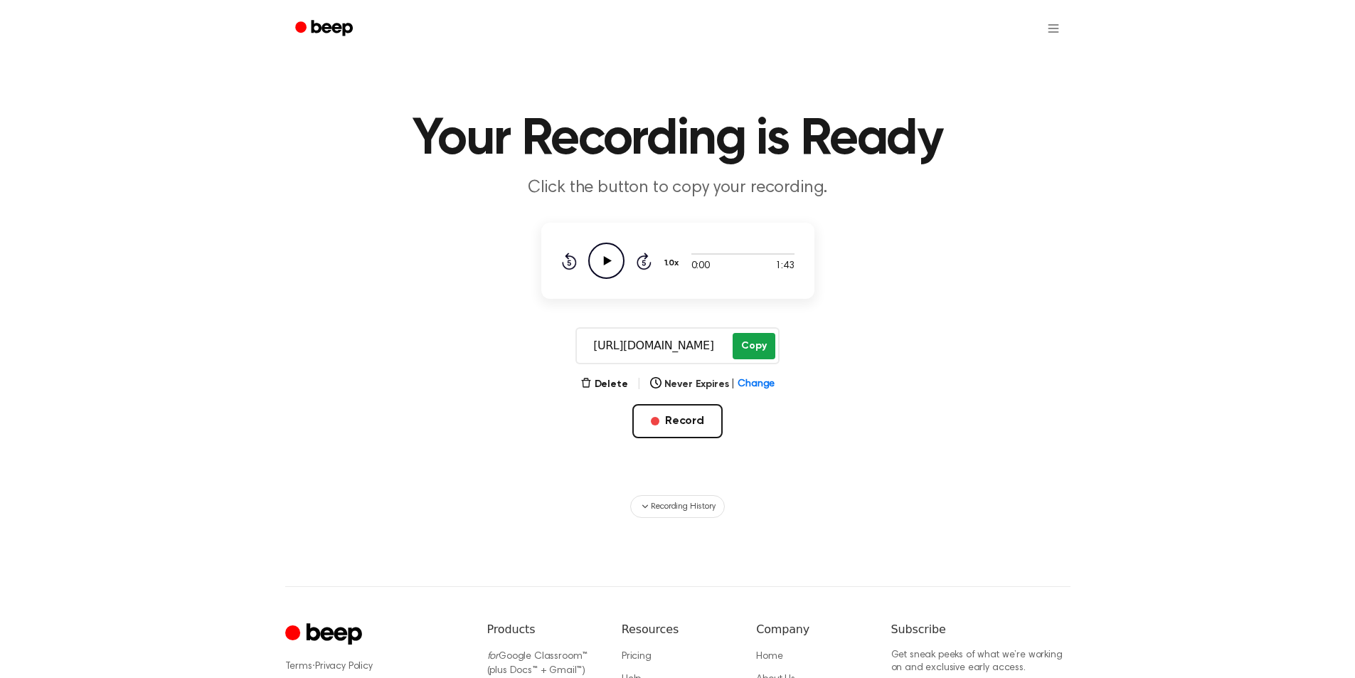
click at [757, 339] on button "Copy" at bounding box center [754, 346] width 42 height 26
click at [686, 415] on button "Record" at bounding box center [677, 421] width 90 height 34
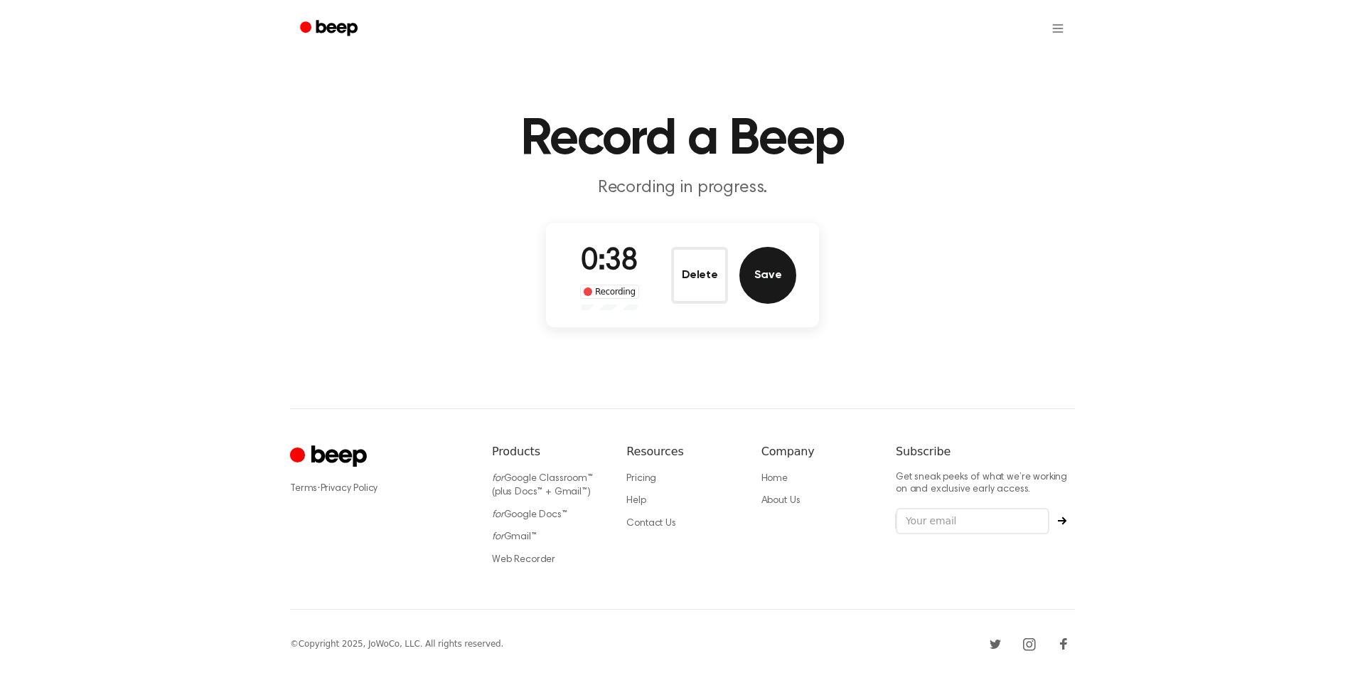
click at [761, 279] on button "Save" at bounding box center [768, 275] width 57 height 57
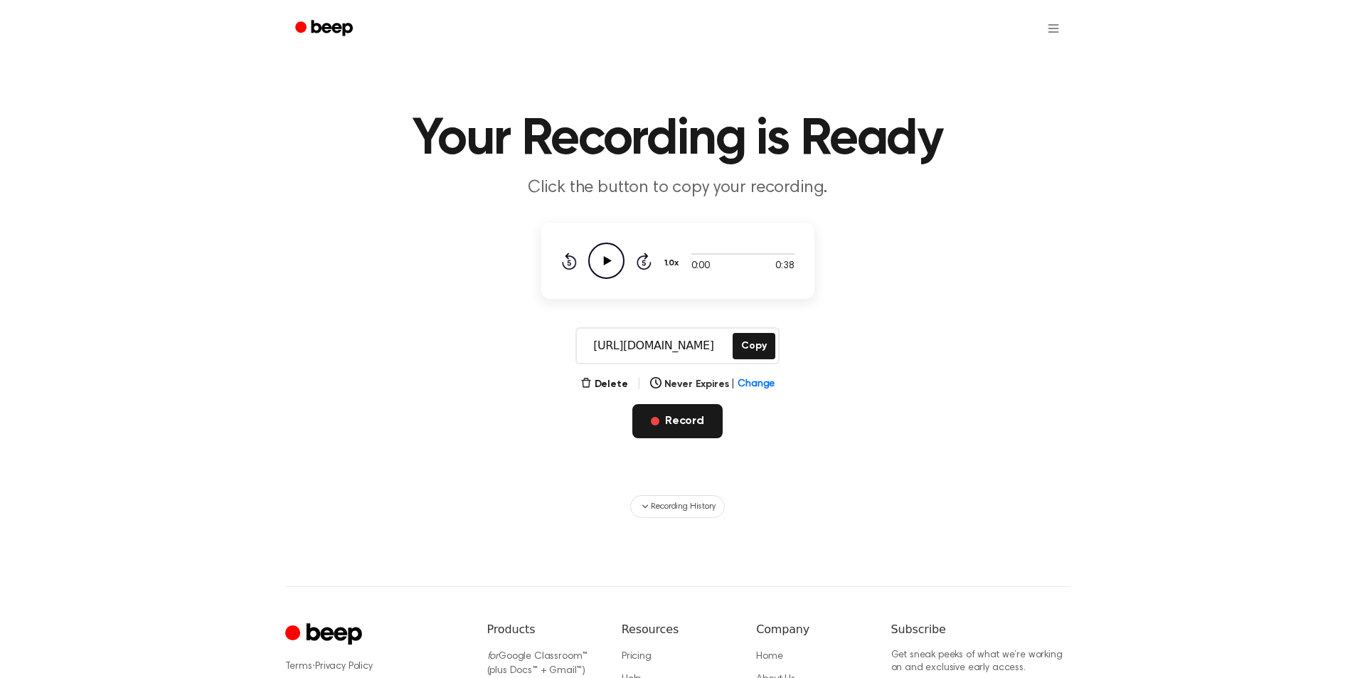
click at [664, 420] on button "Record" at bounding box center [677, 421] width 90 height 34
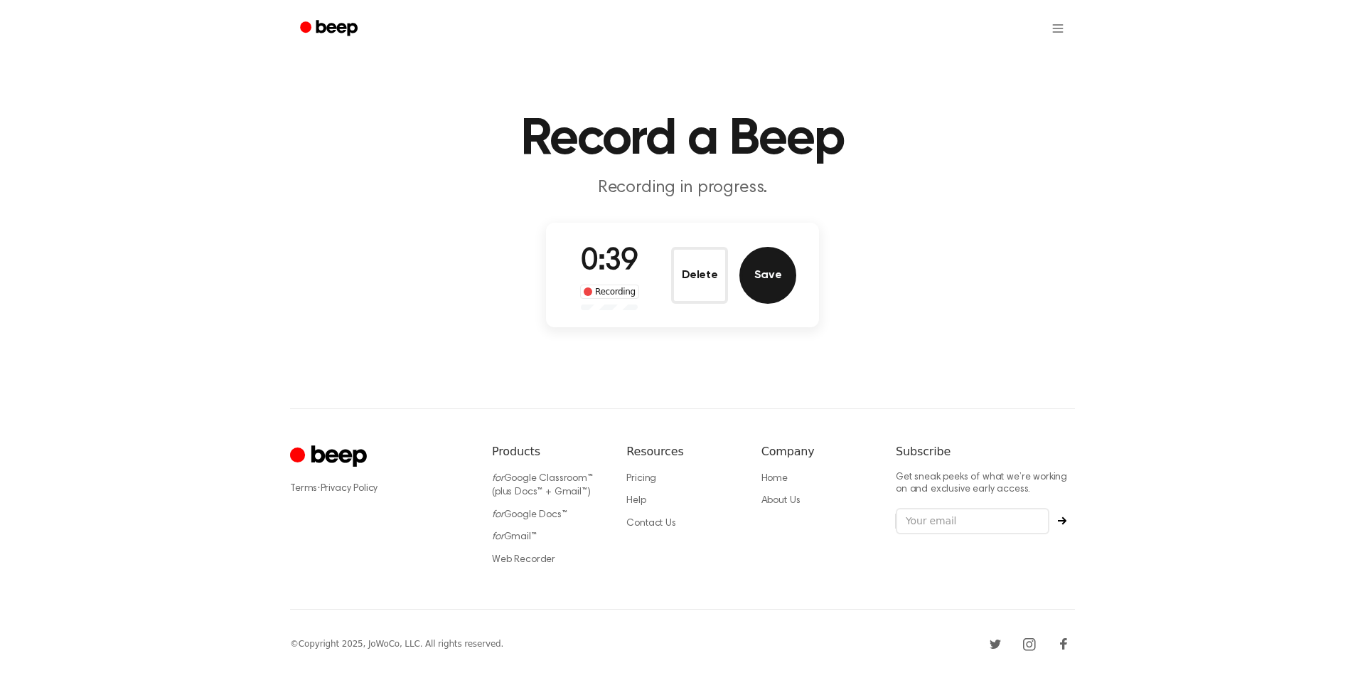
click at [772, 291] on button "Save" at bounding box center [768, 275] width 57 height 57
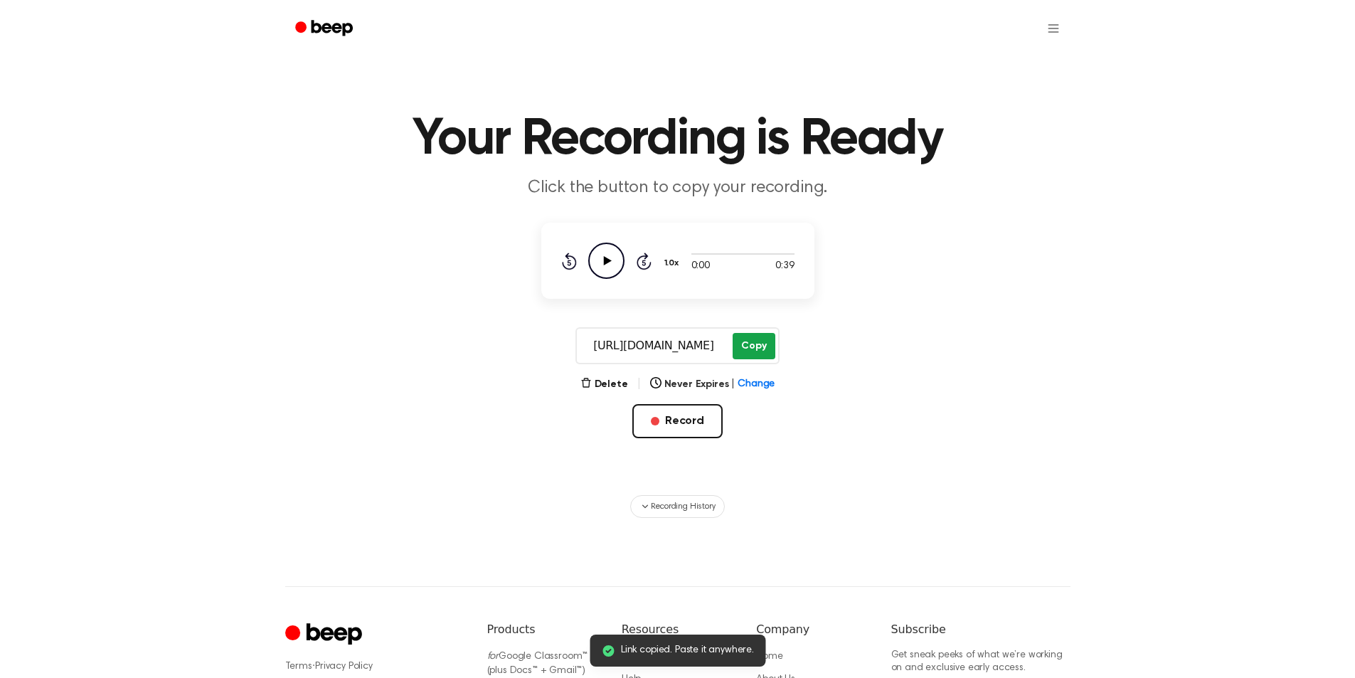
click at [743, 341] on button "Copy" at bounding box center [754, 346] width 42 height 26
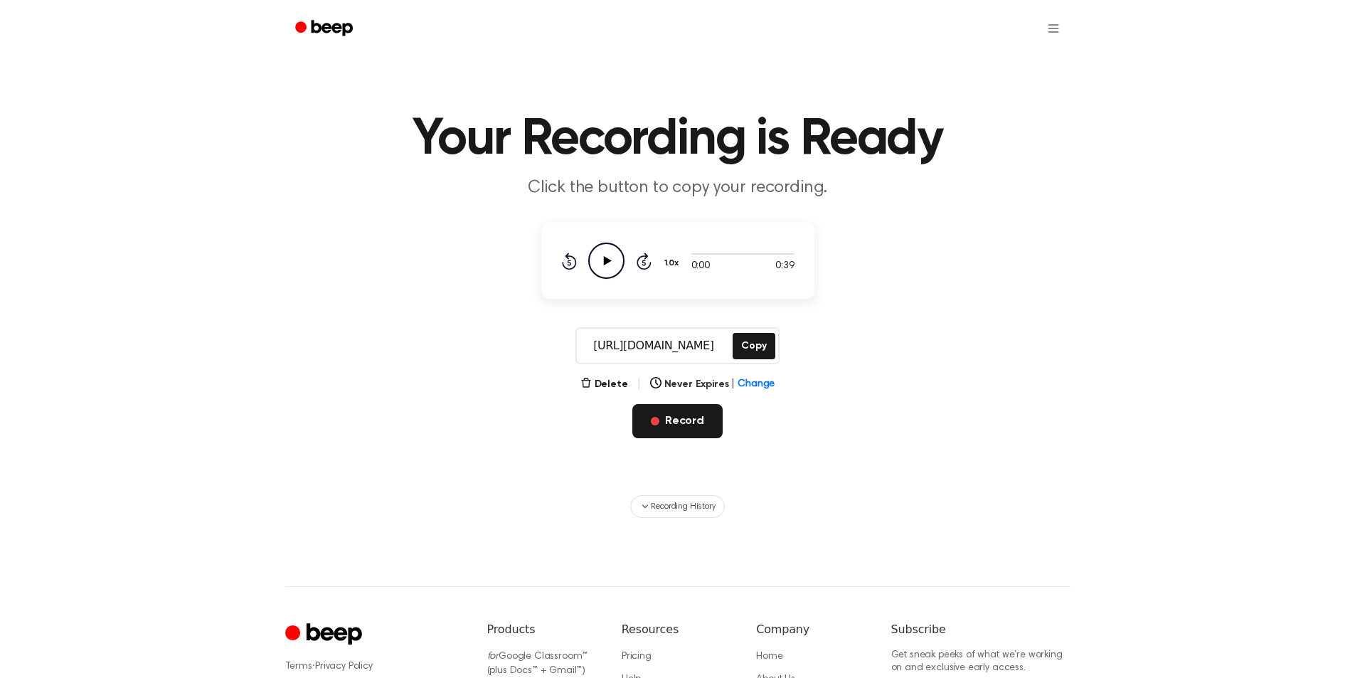
click at [666, 428] on button "Record" at bounding box center [677, 421] width 90 height 34
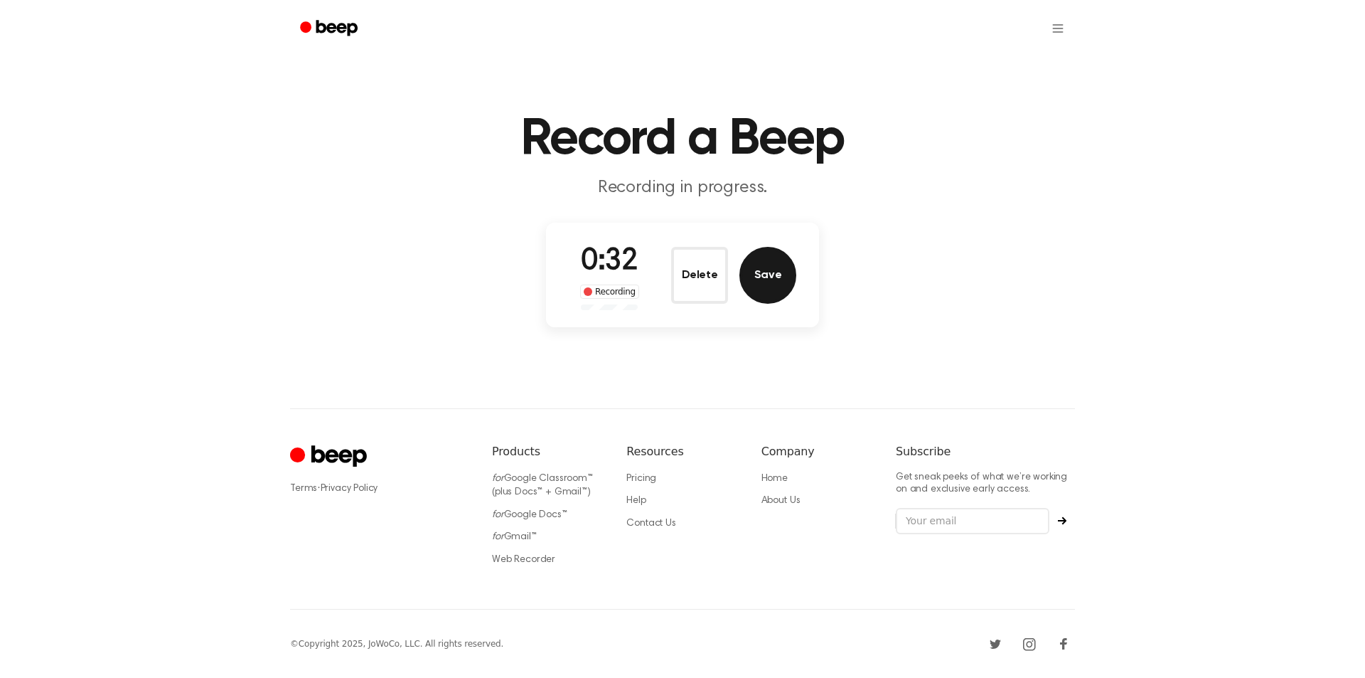
click at [750, 295] on button "Save" at bounding box center [768, 275] width 57 height 57
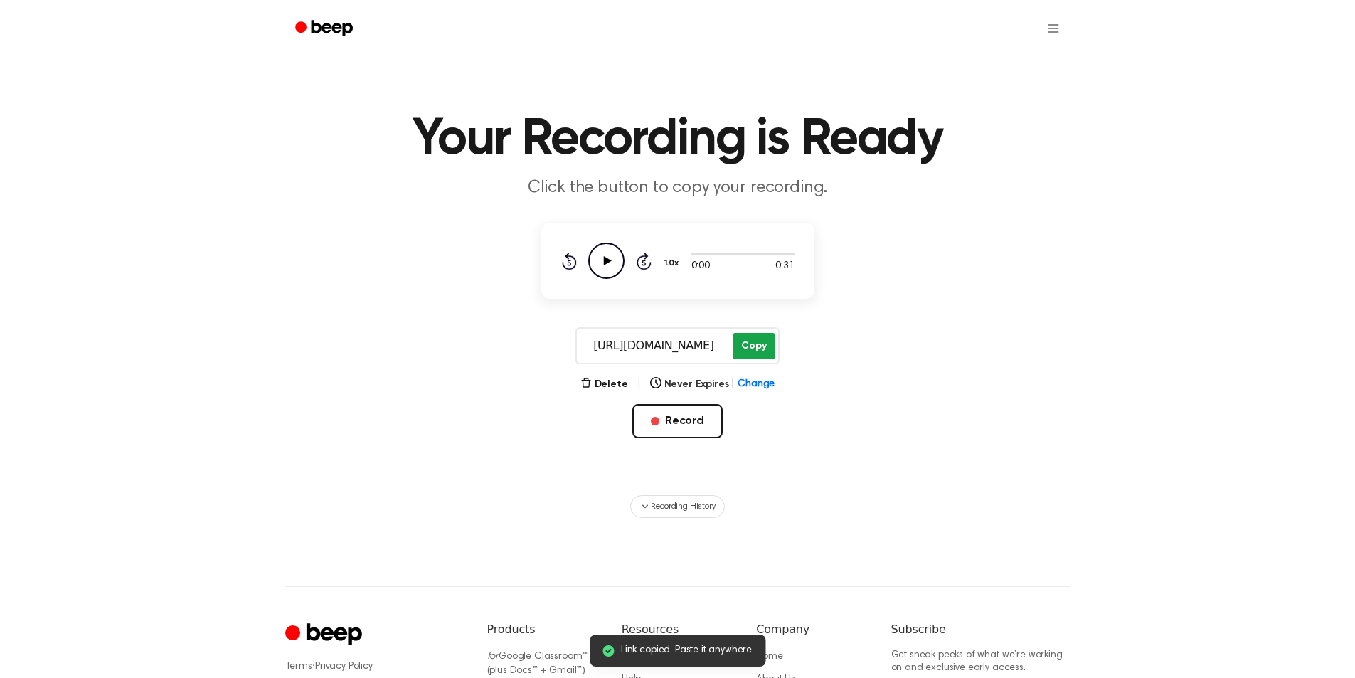
click at [750, 346] on button "Copy" at bounding box center [754, 346] width 42 height 26
click at [755, 355] on button "Copy" at bounding box center [754, 346] width 42 height 26
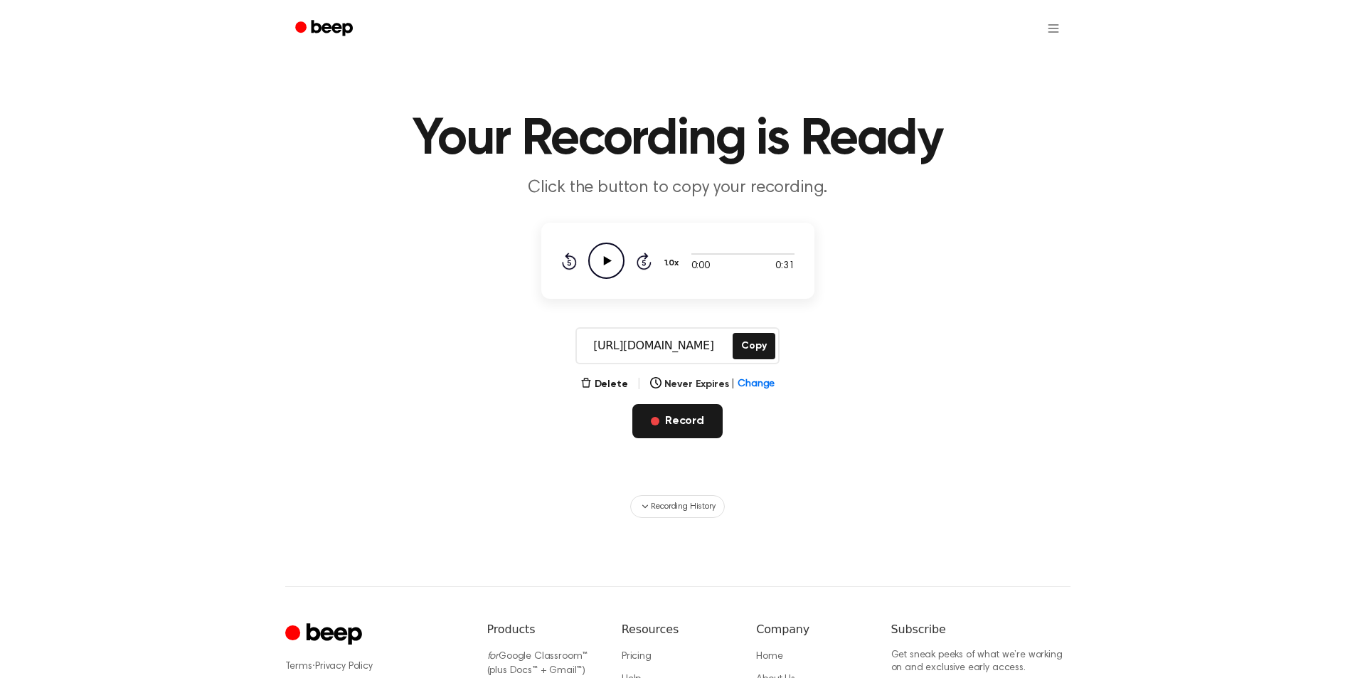
click at [677, 424] on button "Record" at bounding box center [677, 421] width 90 height 34
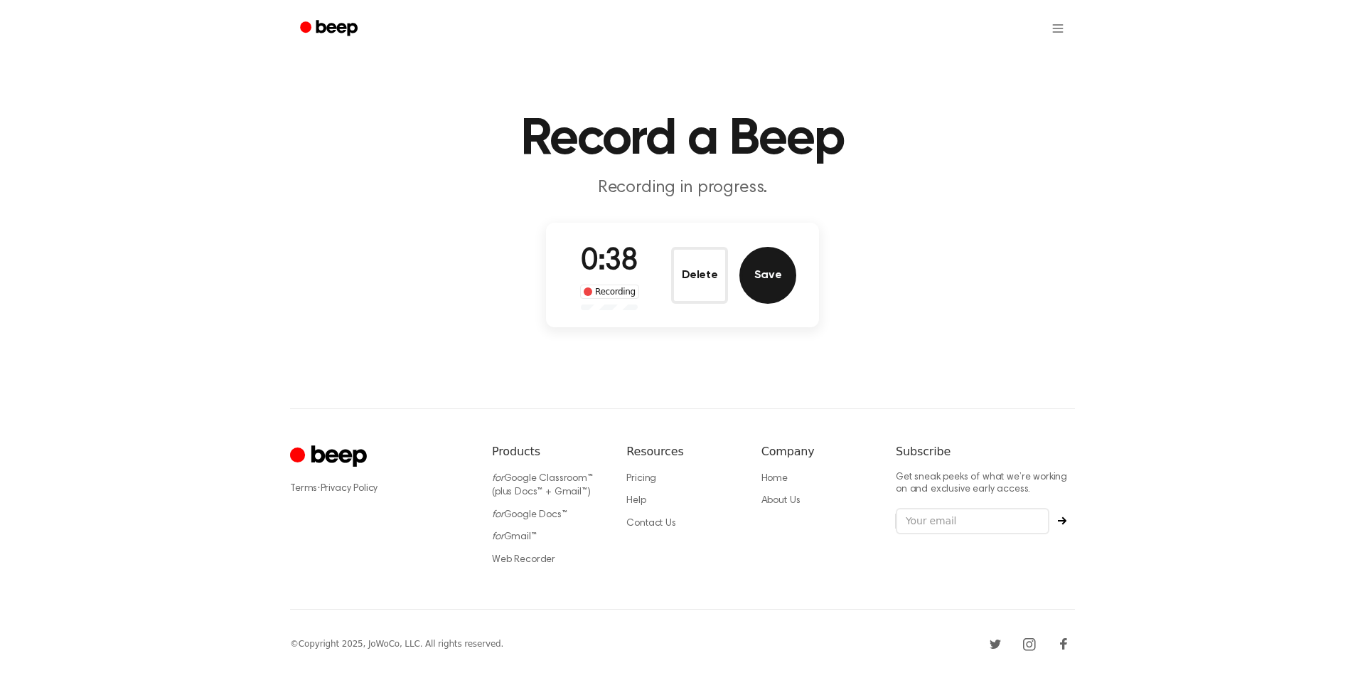
click at [761, 272] on button "Save" at bounding box center [768, 275] width 57 height 57
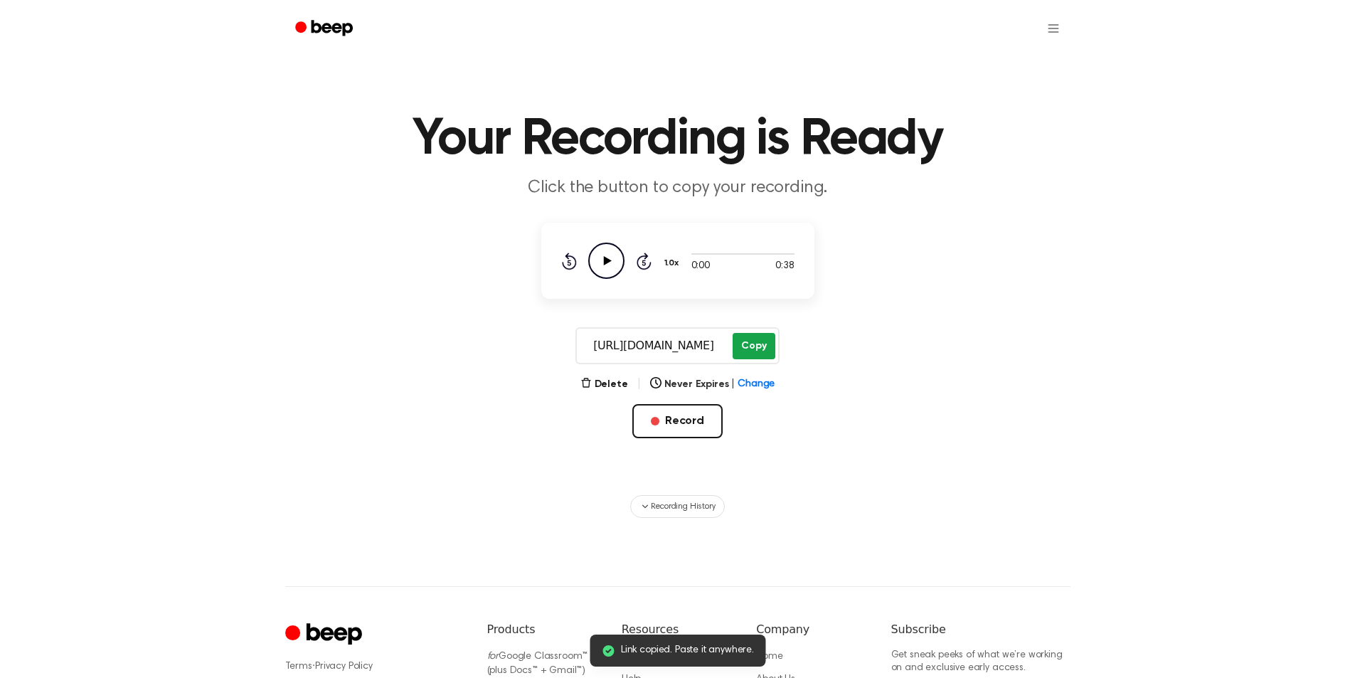
click at [754, 345] on button "Copy" at bounding box center [754, 346] width 42 height 26
